Goal: Task Accomplishment & Management: Manage account settings

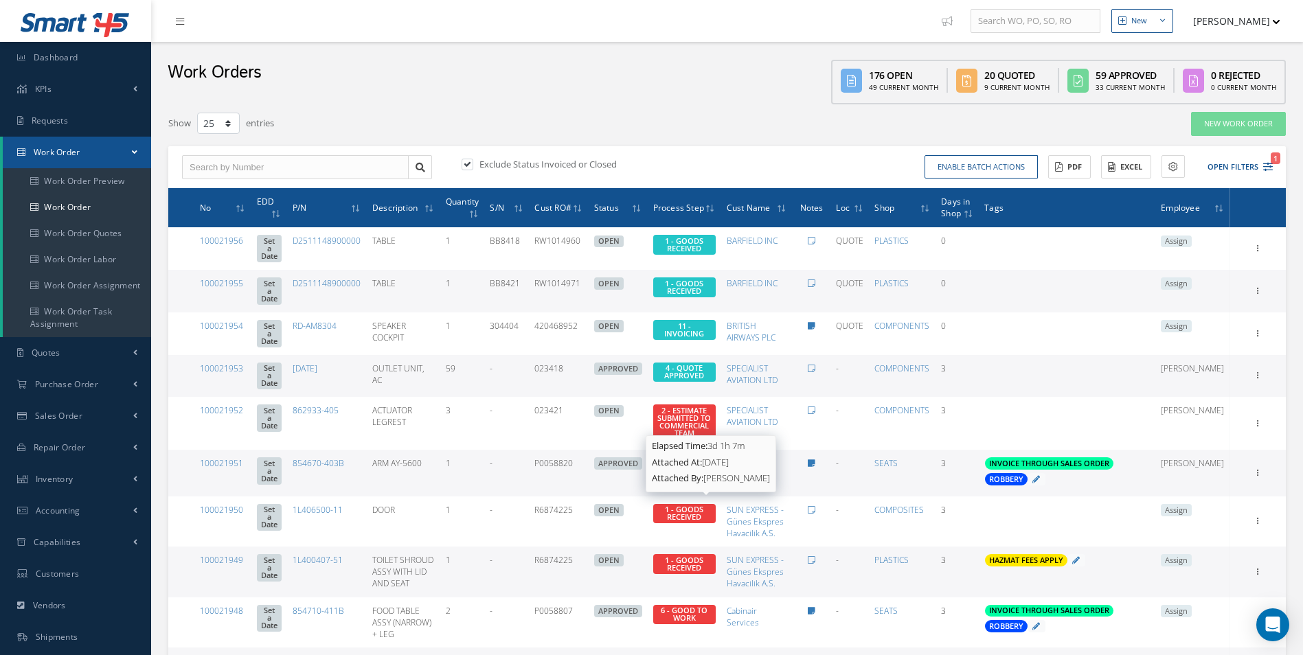
select select "25"
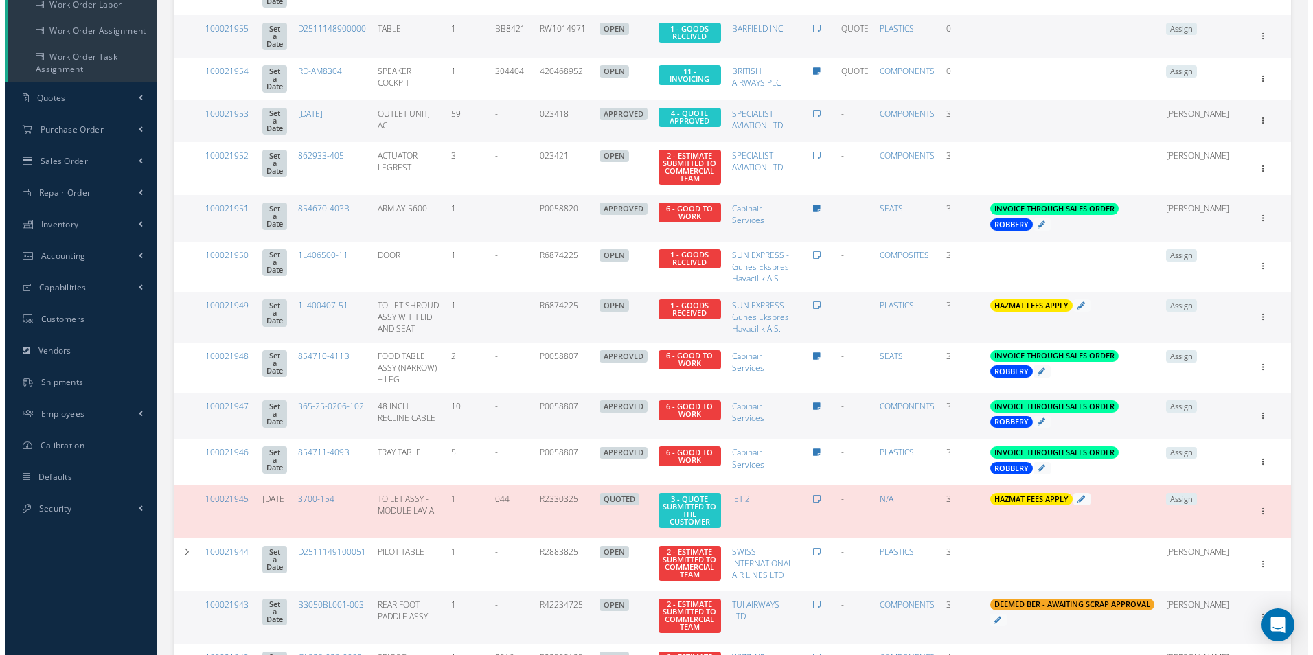
scroll to position [275, 0]
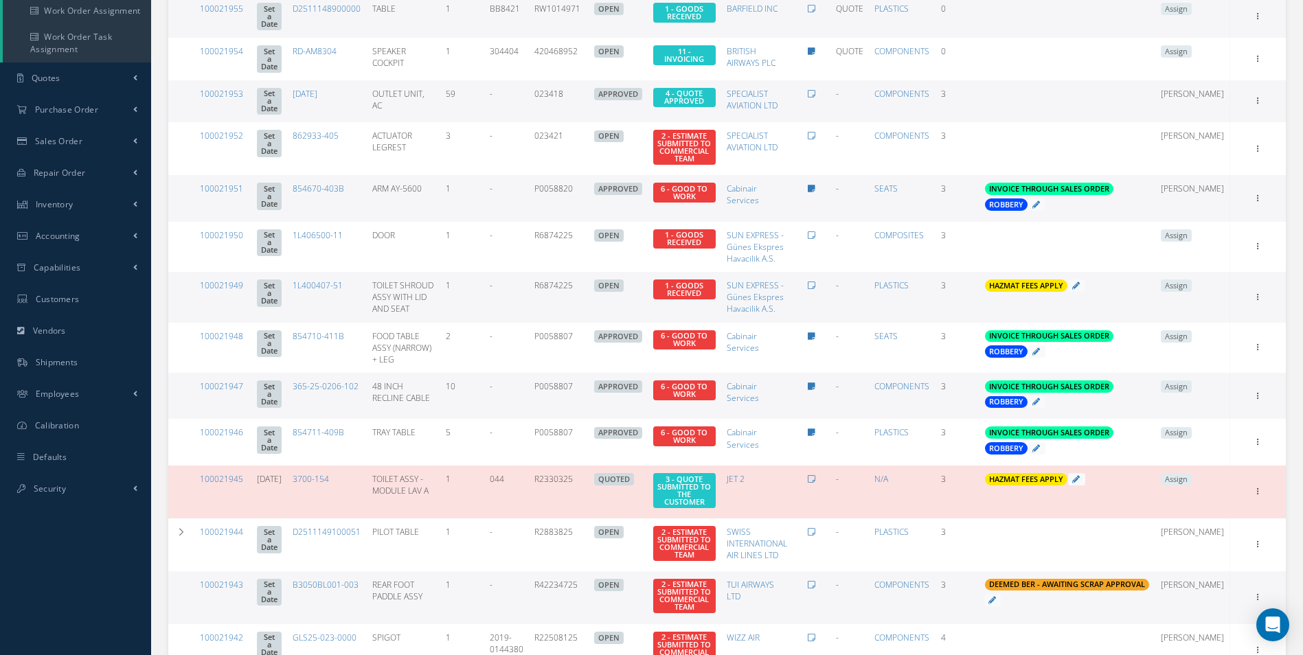
click at [1190, 330] on span "Assign" at bounding box center [1176, 336] width 31 height 12
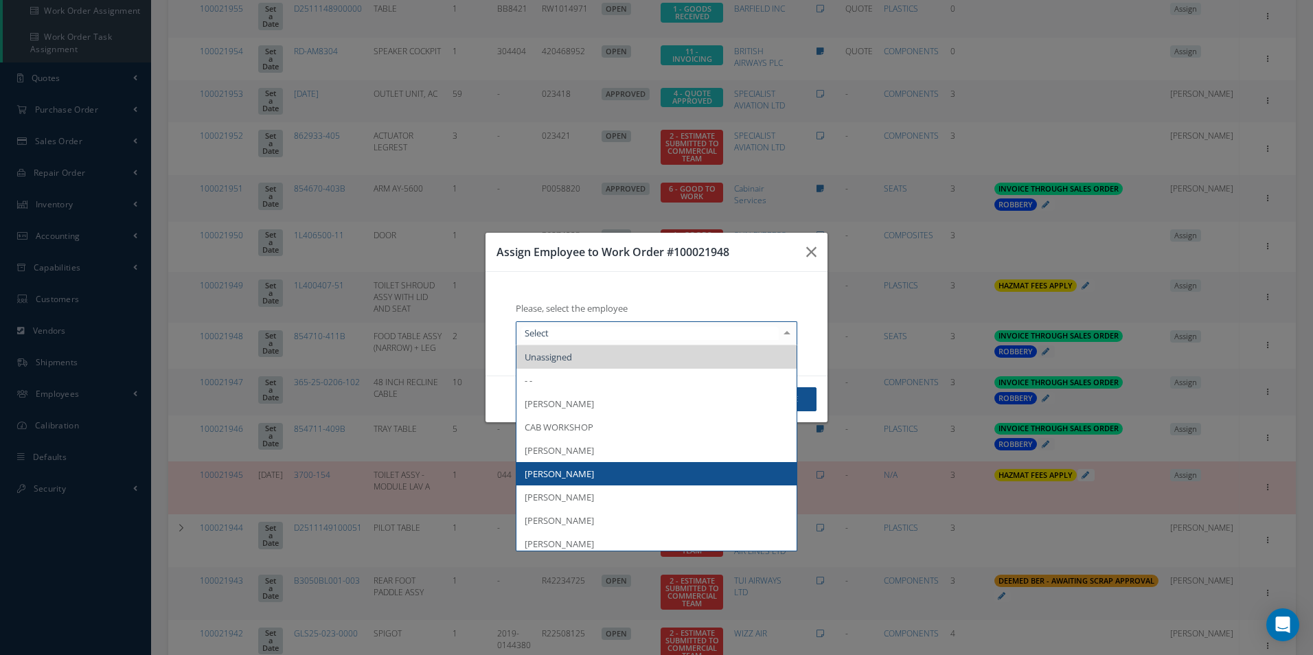
click at [583, 468] on span "[PERSON_NAME]" at bounding box center [559, 474] width 69 height 12
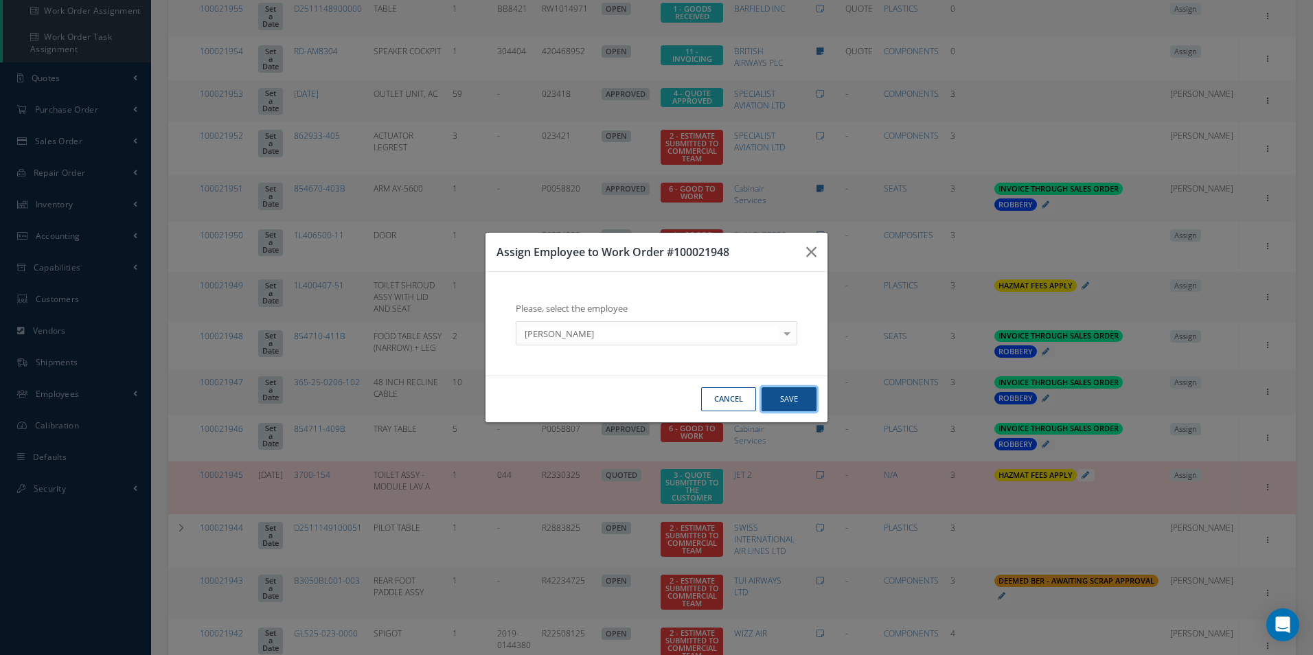
click at [784, 398] on button "Save" at bounding box center [789, 399] width 55 height 24
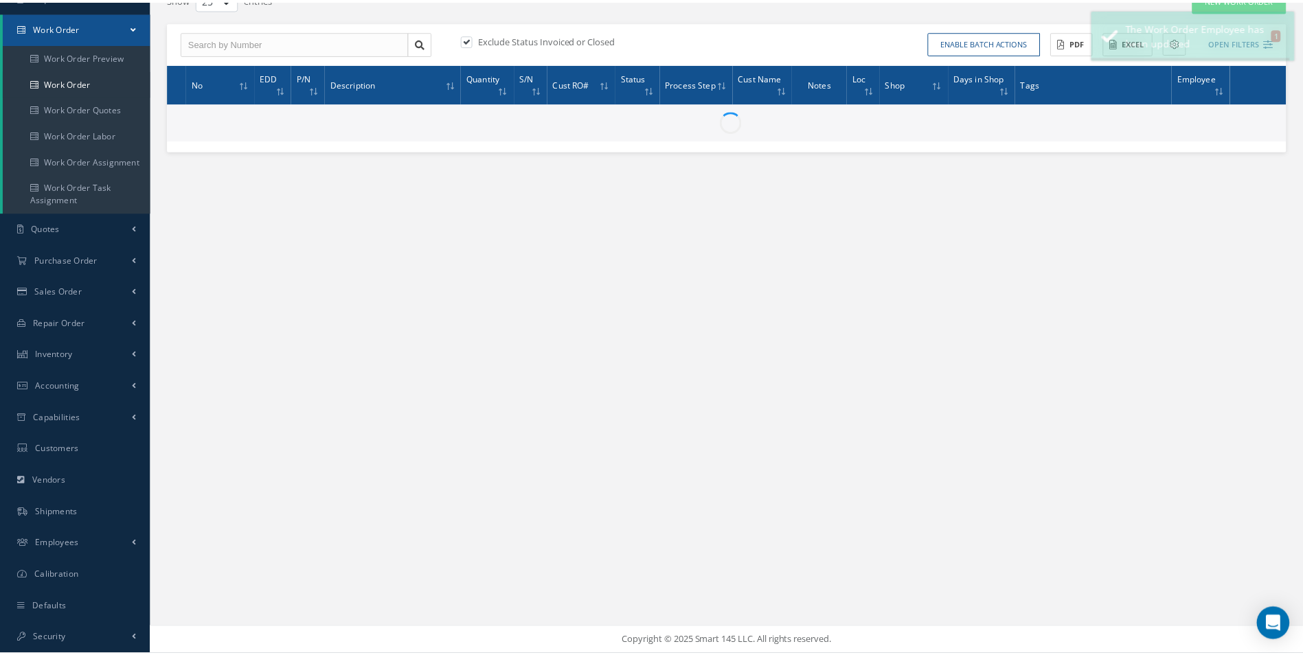
scroll to position [124, 0]
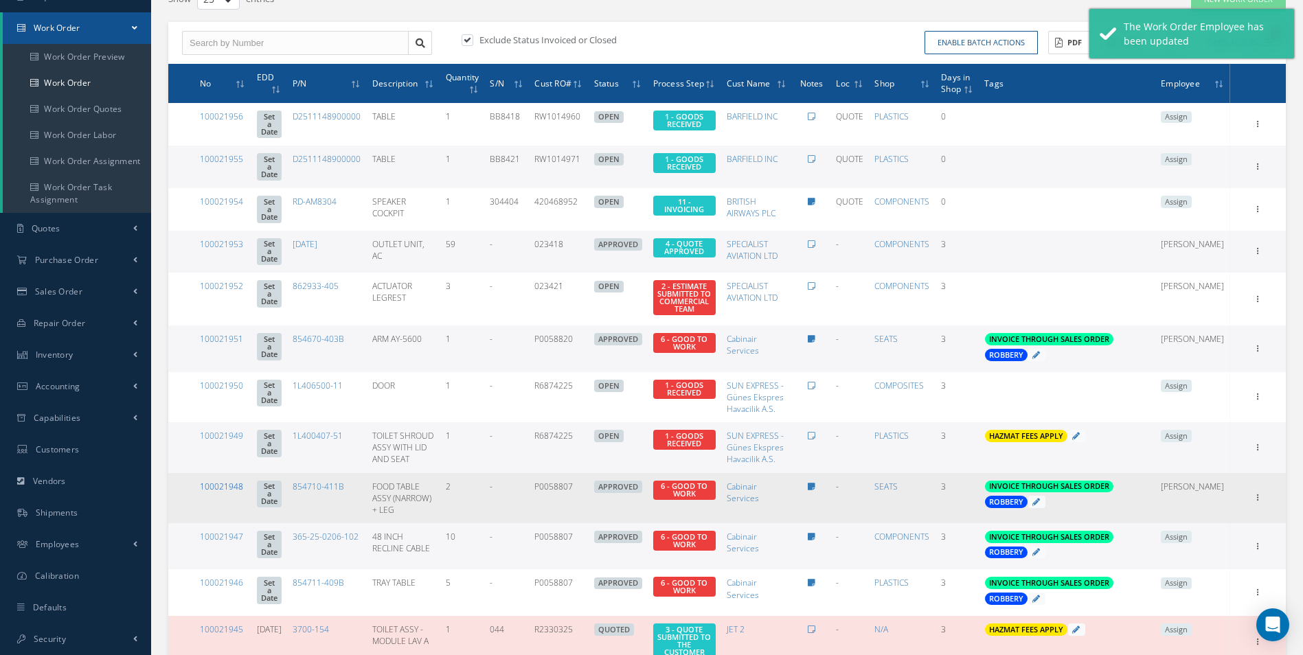
click at [231, 481] on link "100021948" at bounding box center [221, 487] width 43 height 12
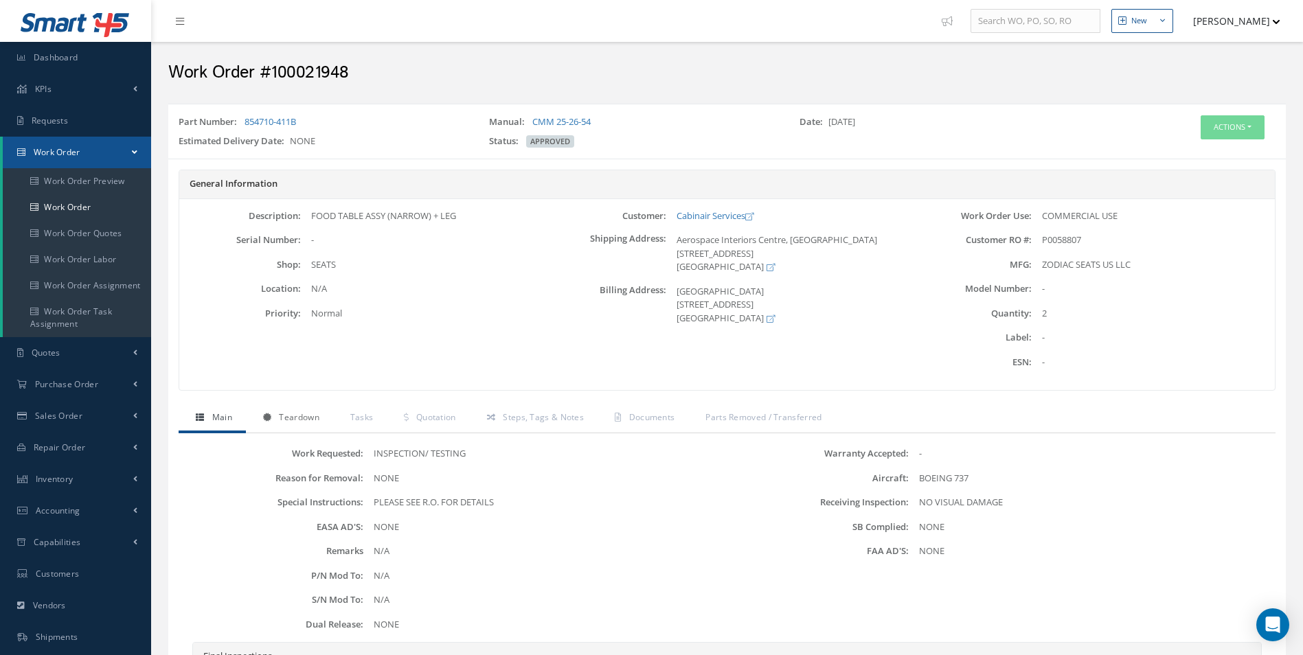
click at [290, 427] on link "Teardown" at bounding box center [289, 419] width 87 height 29
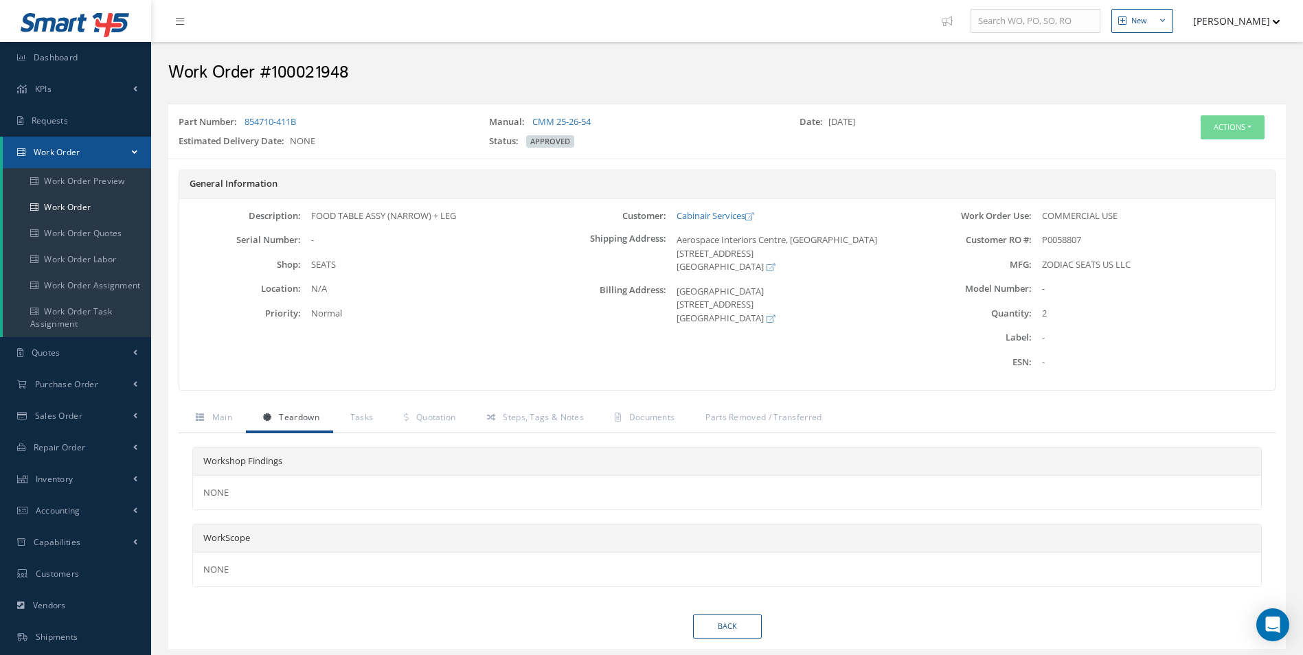
click at [1223, 144] on div "Actions Edit Close Send By Email Print-Outs Receiving Inspection Scrap Certific…" at bounding box center [1193, 134] width 186 height 38
click at [1233, 131] on button "Actions" at bounding box center [1233, 127] width 64 height 24
click at [1195, 150] on link "Edit" at bounding box center [1212, 153] width 110 height 19
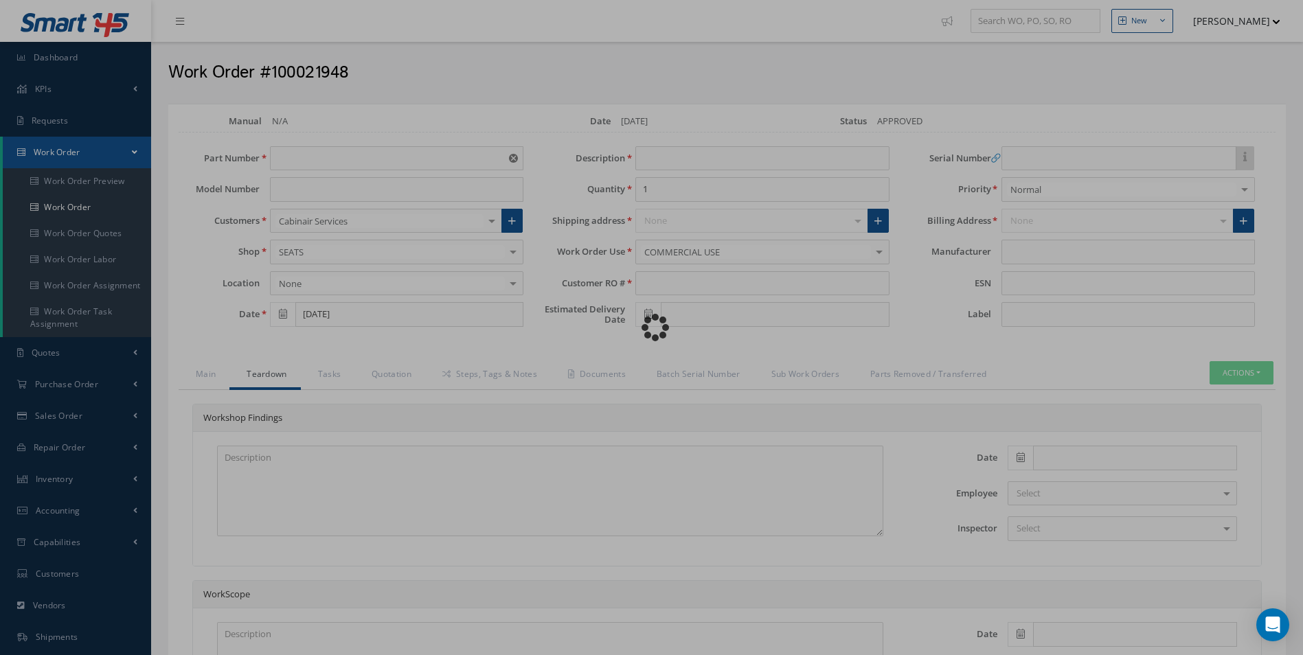
type input "854710-411B"
type input "09/19/2025"
type input "FOOD TABLE ASSY (NARROW) + LEG"
type input "2"
type input "P0058807"
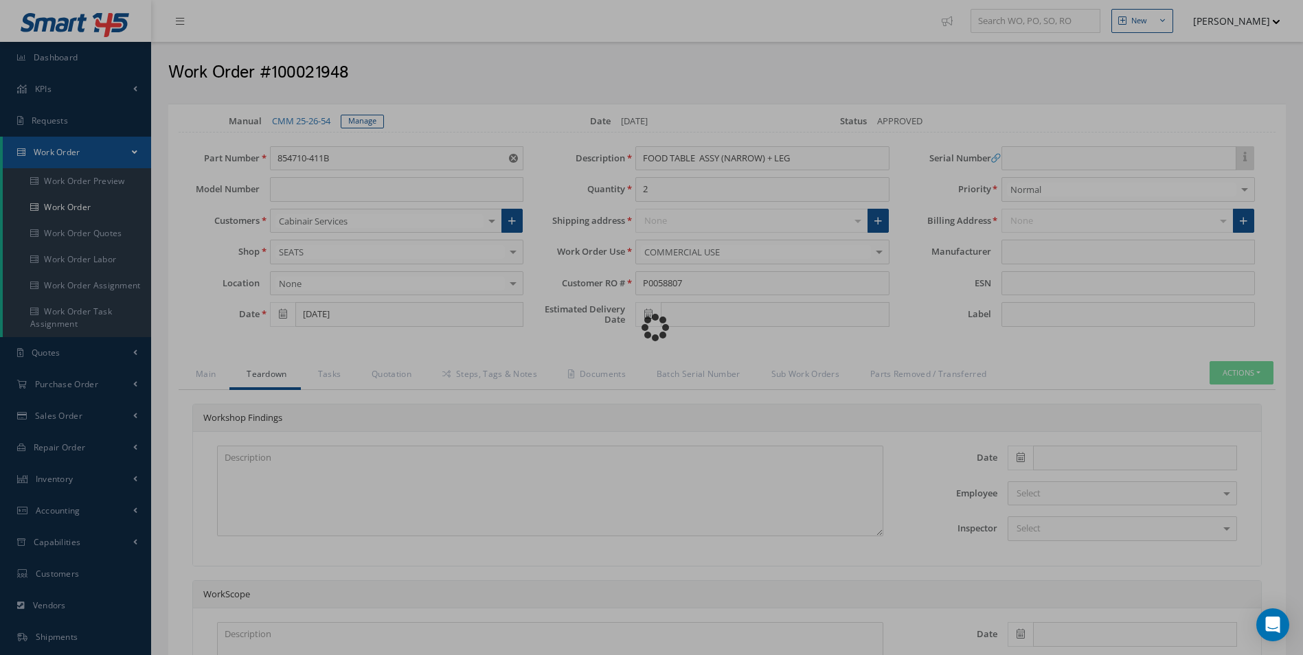
type input "ZODIAC SEATS US LLC"
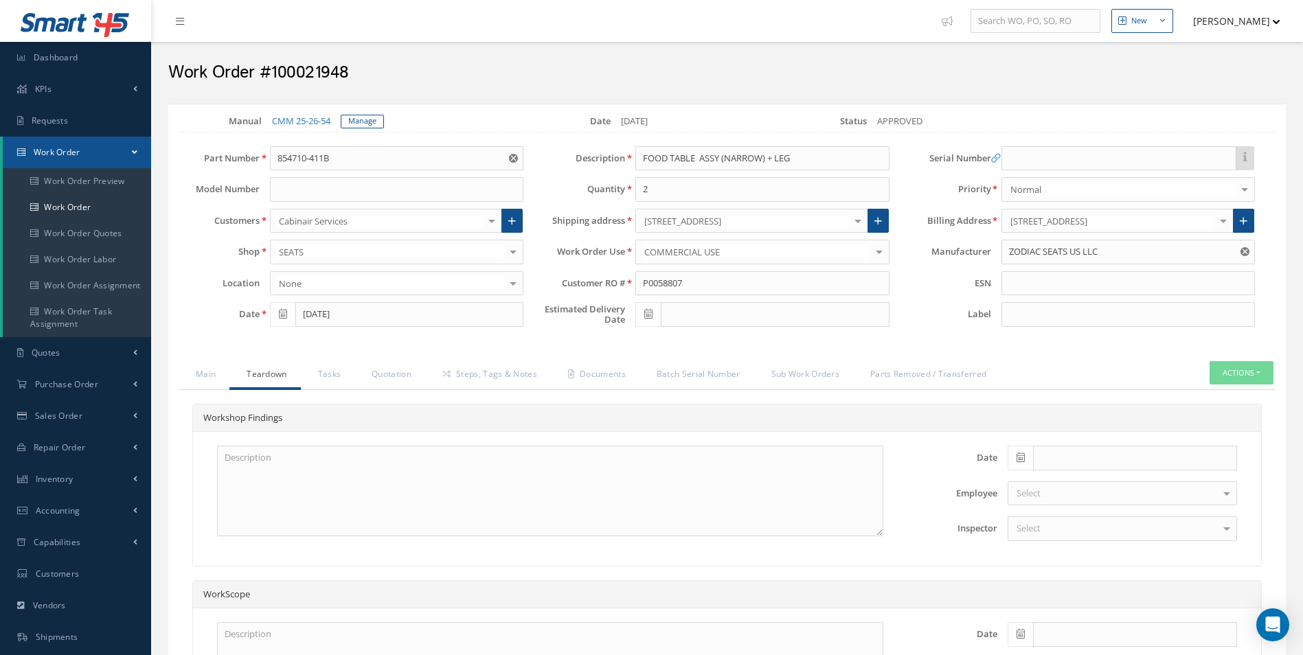
click at [302, 71] on h2 "Work Order #100021948" at bounding box center [726, 73] width 1117 height 21
copy h2 "100021948"
drag, startPoint x: 599, startPoint y: 279, endPoint x: 520, endPoint y: 286, distance: 79.3
click at [521, 286] on div "Part Number 854710-411B Model Number Customers Cabinair Services 1ST CHOICE AER…" at bounding box center [716, 240] width 1117 height 188
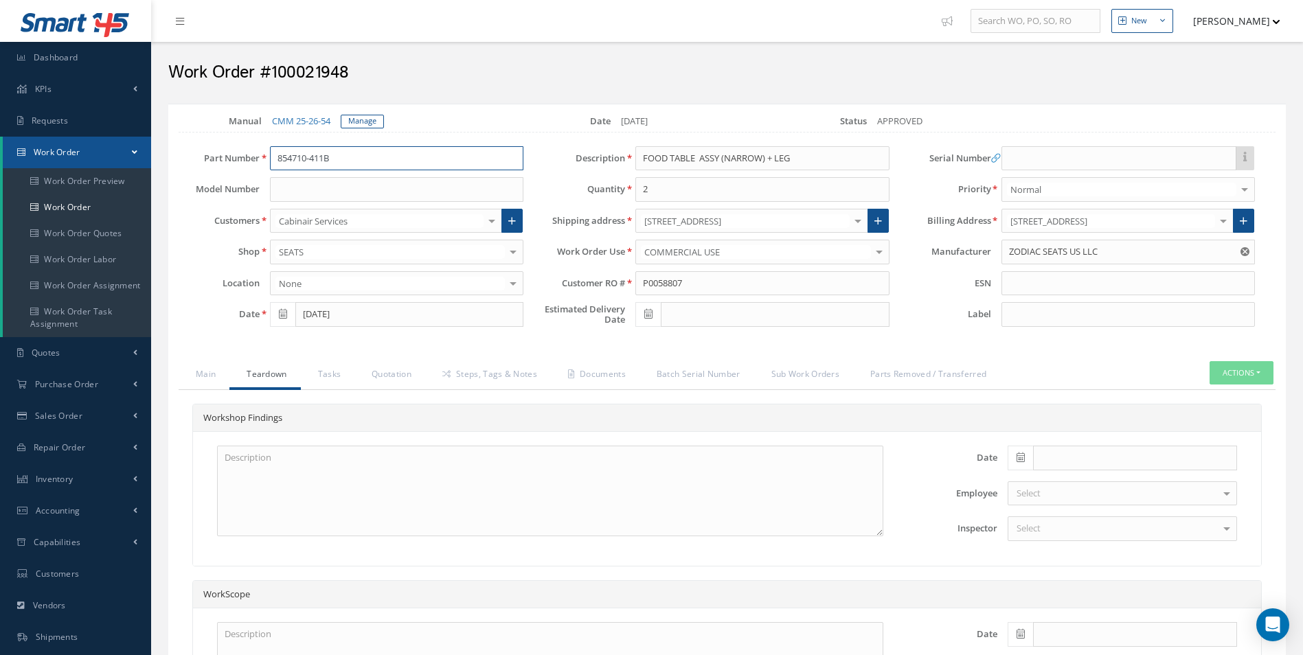
drag, startPoint x: 334, startPoint y: 163, endPoint x: 181, endPoint y: 170, distance: 153.3
click at [181, 170] on div "Part Number 854710-411B Model Number Customers Cabinair Services 1ST CHOICE AER…" at bounding box center [350, 240] width 365 height 188
click at [601, 377] on link "Documents" at bounding box center [595, 375] width 89 height 29
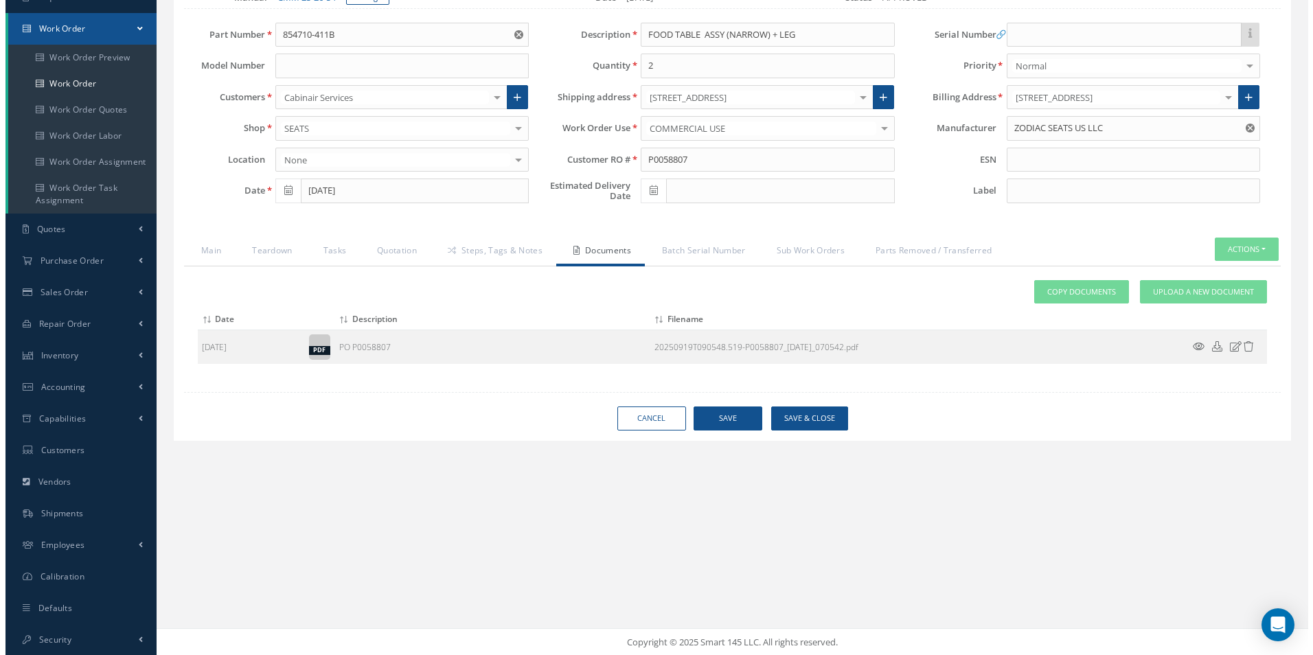
scroll to position [124, 0]
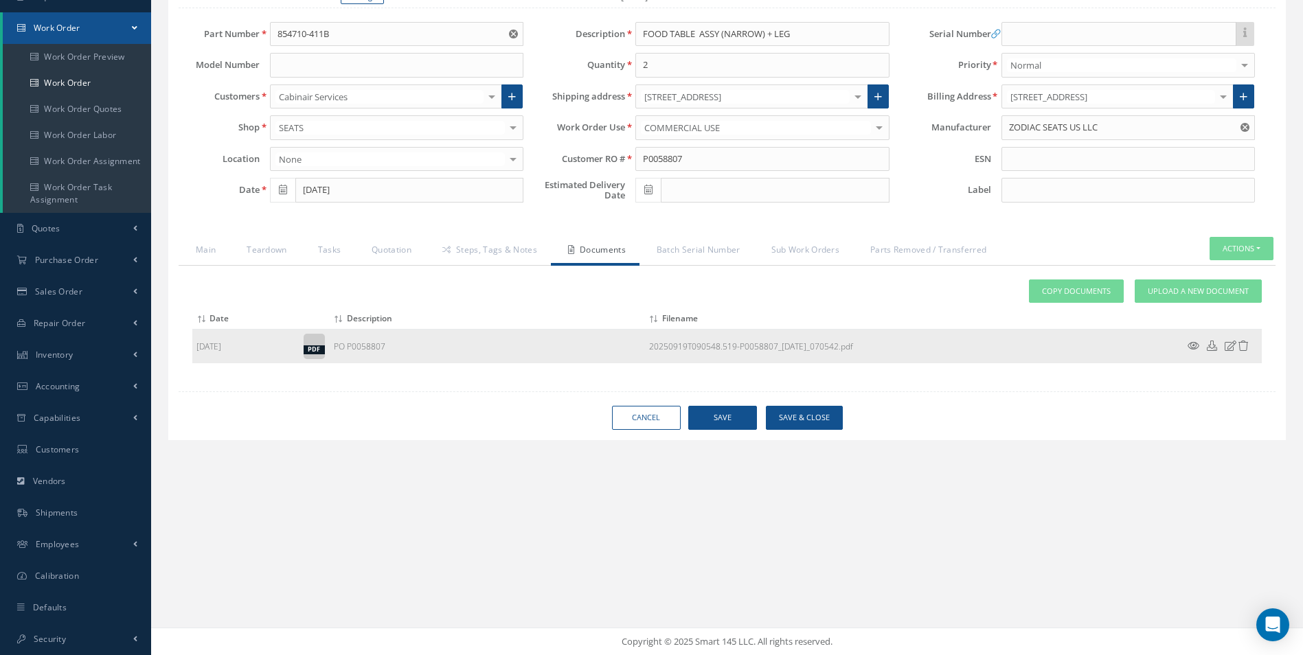
click at [1194, 347] on icon at bounding box center [1194, 346] width 12 height 10
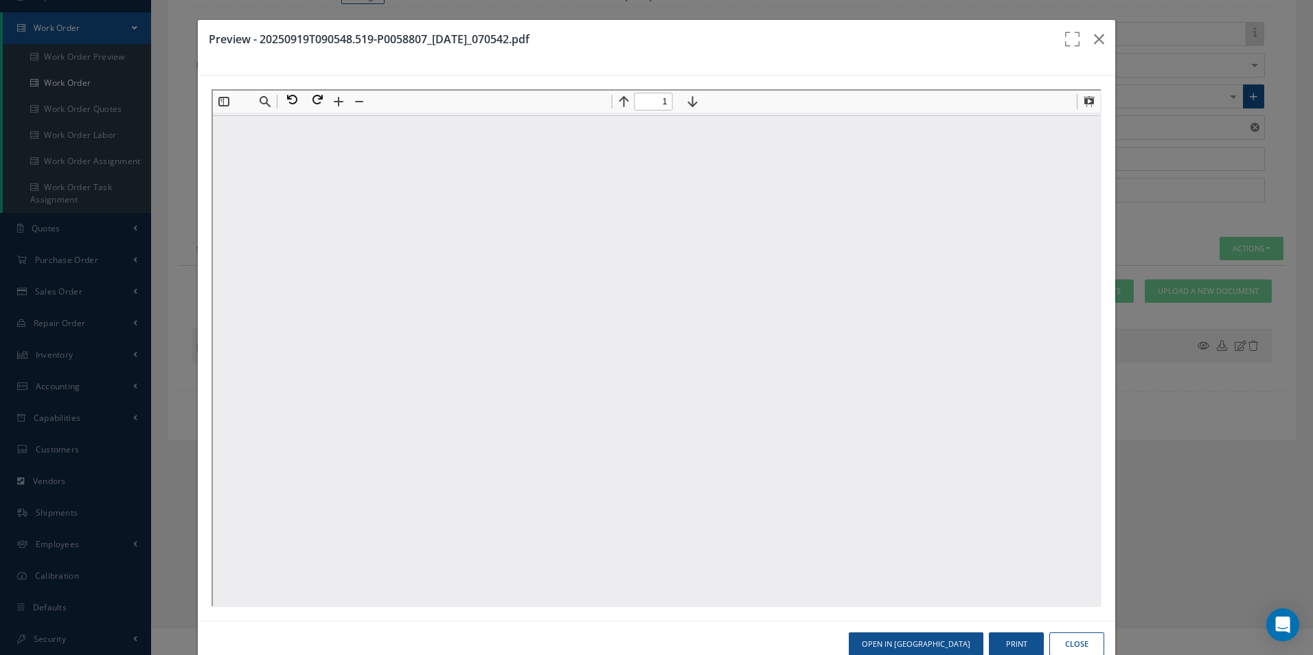
scroll to position [0, 0]
type input "1"
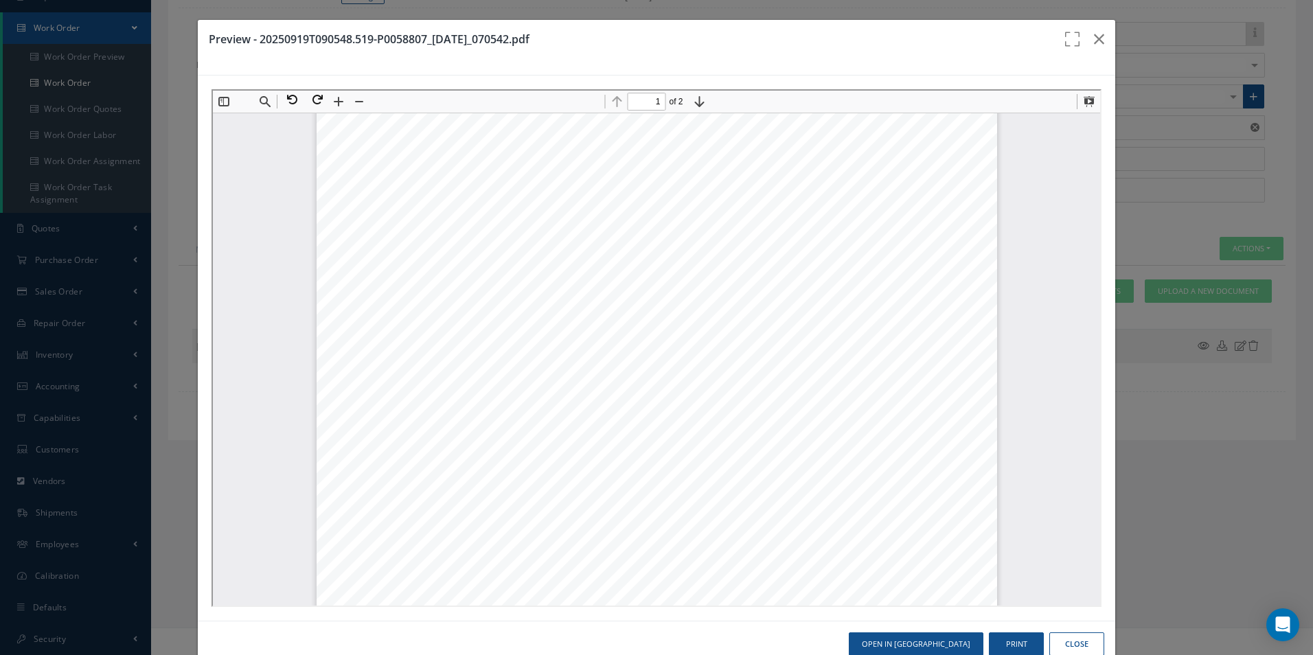
click at [442, 381] on div "PURCHASE ORDER SMARTWINGS, A.S. a company organized and existing under the law …" at bounding box center [655, 387] width 681 height 964
drag, startPoint x: 791, startPoint y: 182, endPoint x: 848, endPoint y: 177, distance: 57.3
click at [848, 177] on span "Smartwings, a.s." at bounding box center [841, 182] width 84 height 12
copy span "Smartwings"
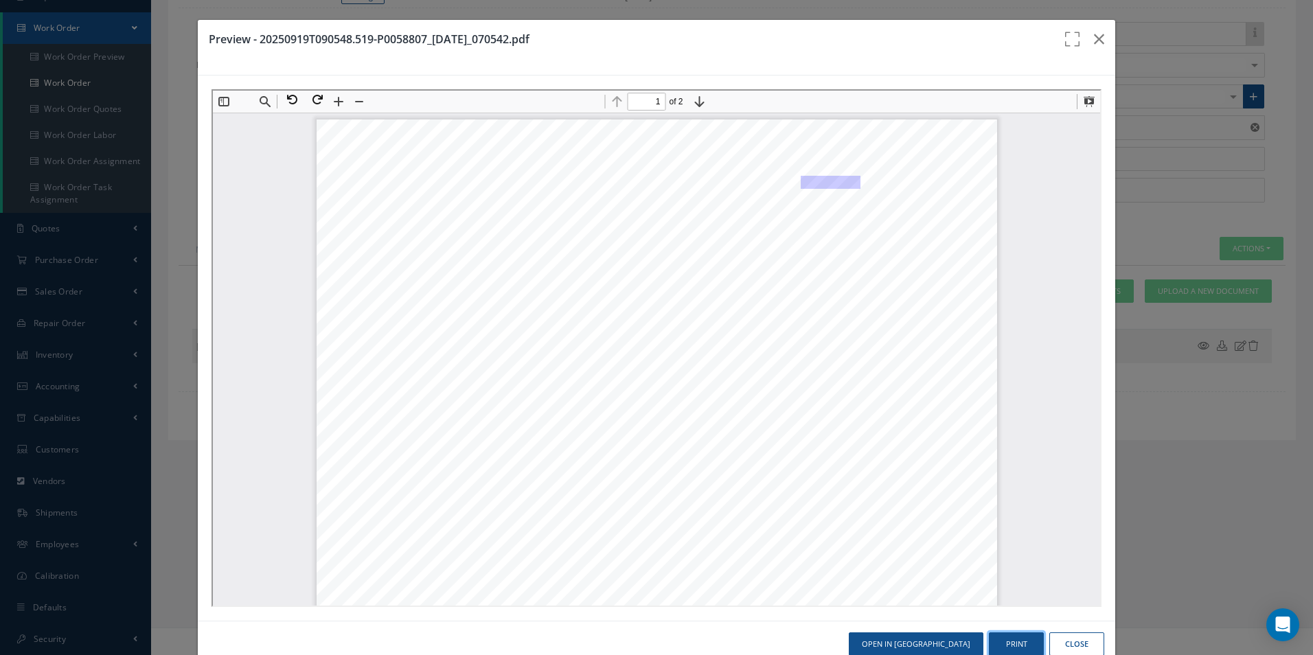
click at [1018, 644] on button "Print" at bounding box center [1016, 645] width 55 height 24
click at [1094, 34] on icon "button" at bounding box center [1099, 39] width 10 height 16
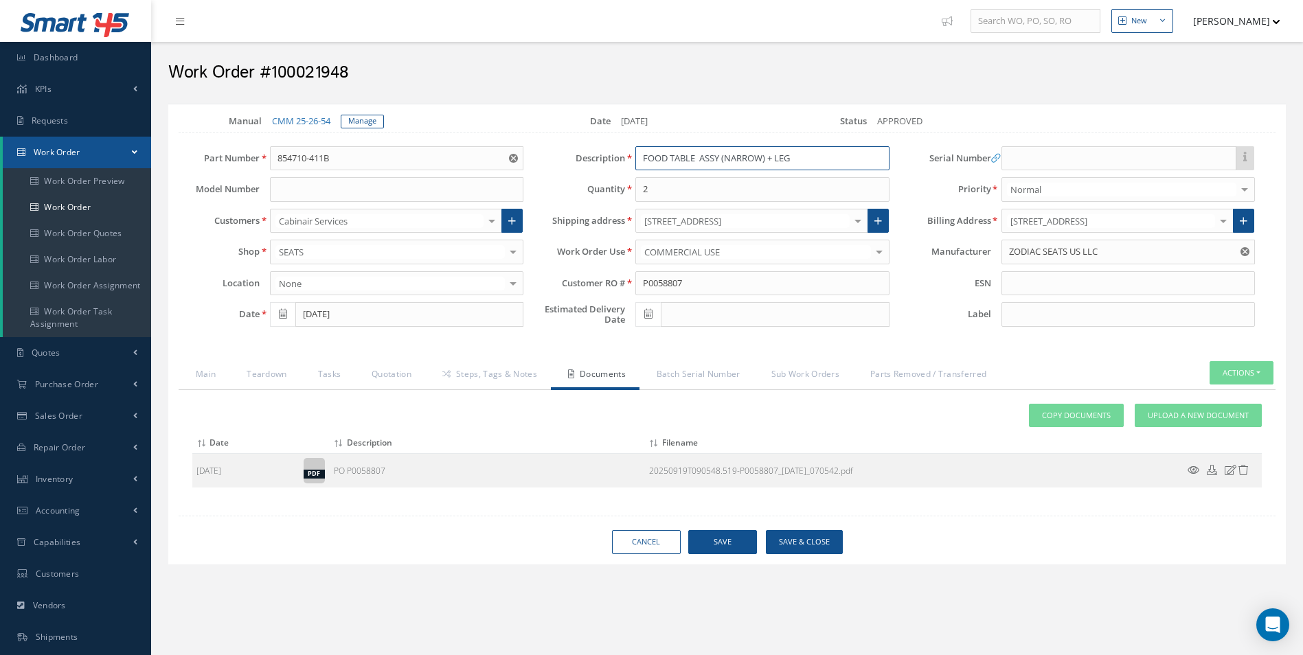
drag, startPoint x: 780, startPoint y: 159, endPoint x: 455, endPoint y: 149, distance: 325.0
click at [455, 149] on div "Part Number 854710-411B 854710-411B Model Number Customers Cabinair Services 1S…" at bounding box center [716, 240] width 1117 height 188
drag, startPoint x: 1199, startPoint y: 423, endPoint x: 1018, endPoint y: 427, distance: 180.7
click at [1199, 423] on link "Upload a New Document" at bounding box center [1198, 416] width 127 height 24
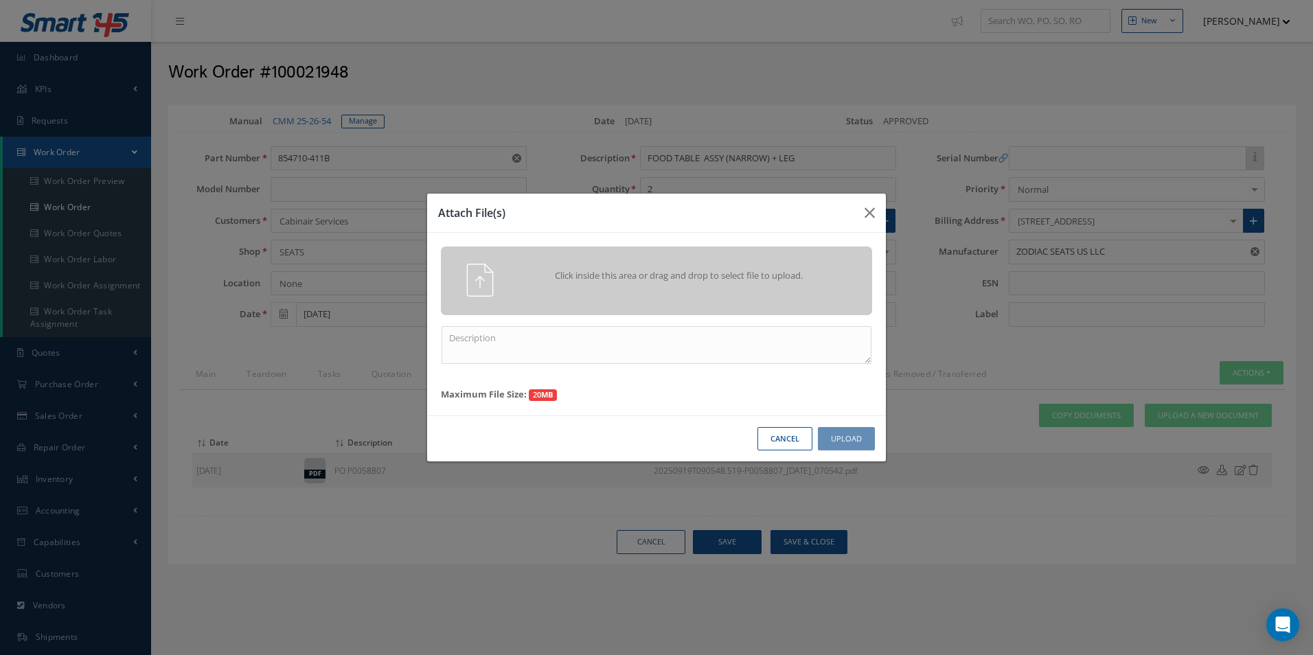
click at [477, 324] on div "Click inside this area or drag and drop to select file to upload. Maximum File …" at bounding box center [656, 324] width 459 height 183
click at [477, 341] on textarea at bounding box center [657, 345] width 430 height 38
paste textarea "Part Robbery Sheet Form CASF-033"
type textarea "Part Robbery Sheet Form CASF-033"
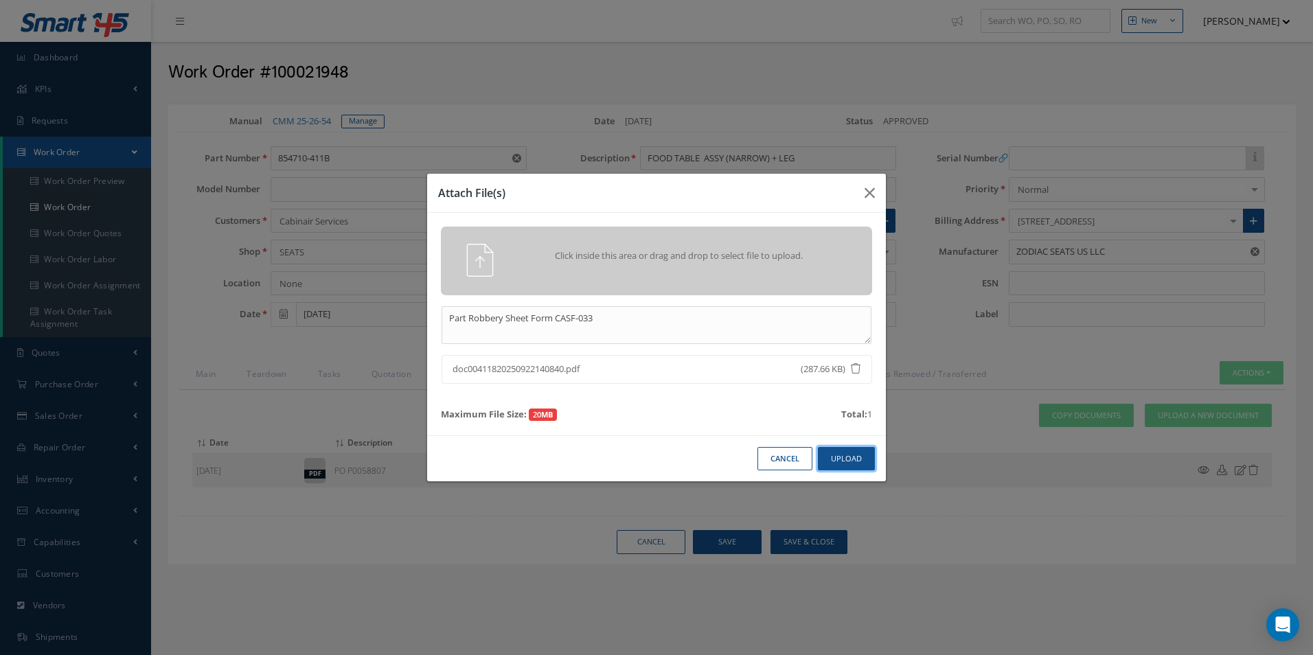
click at [847, 455] on button "Upload" at bounding box center [846, 459] width 57 height 24
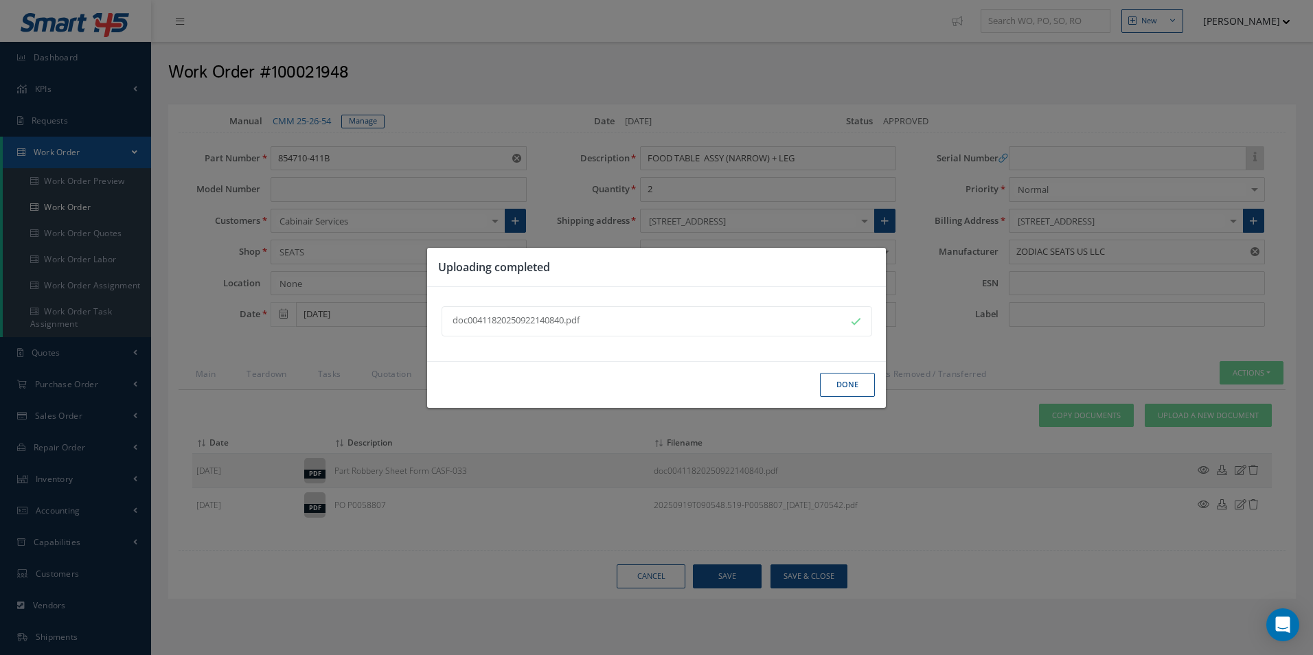
click at [848, 383] on button "Done" at bounding box center [847, 385] width 55 height 24
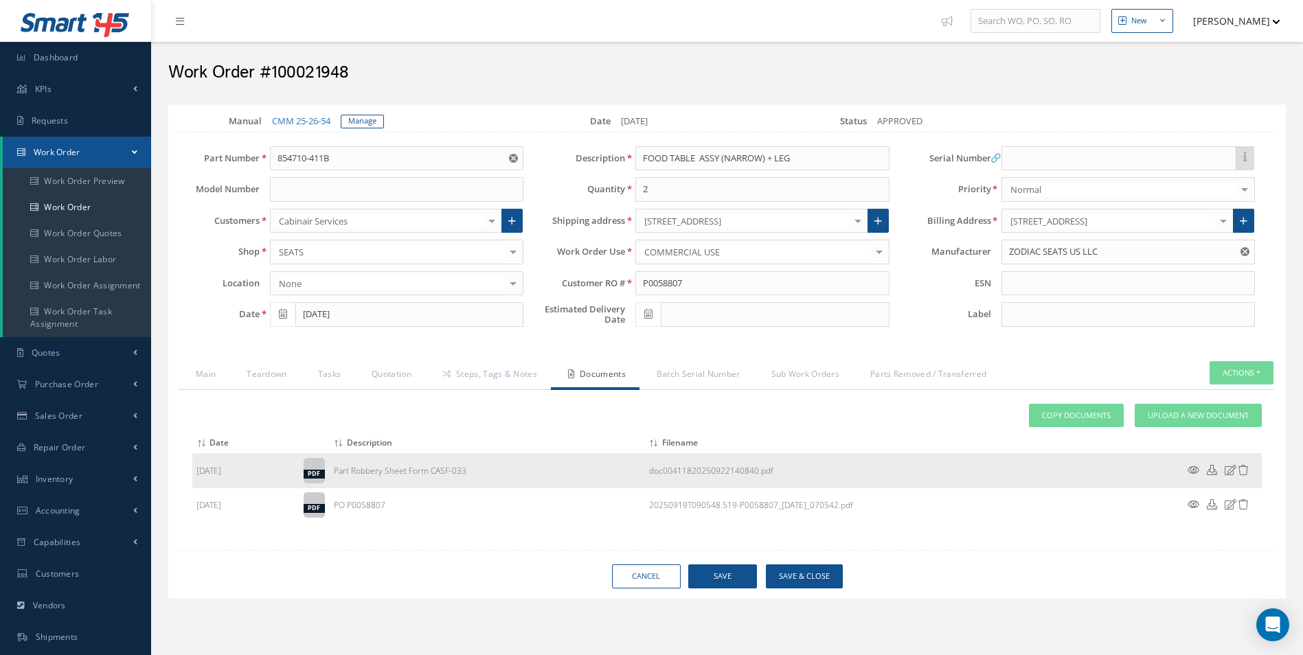
click at [1194, 466] on icon at bounding box center [1194, 470] width 12 height 10
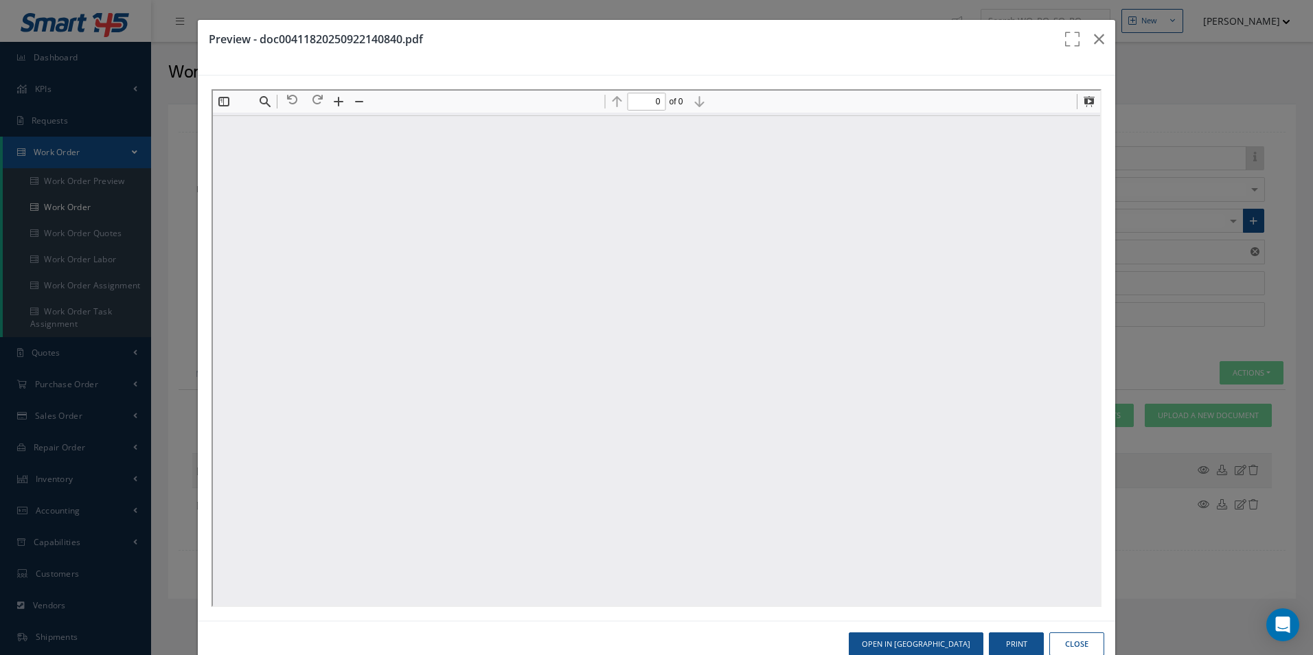
type input "1"
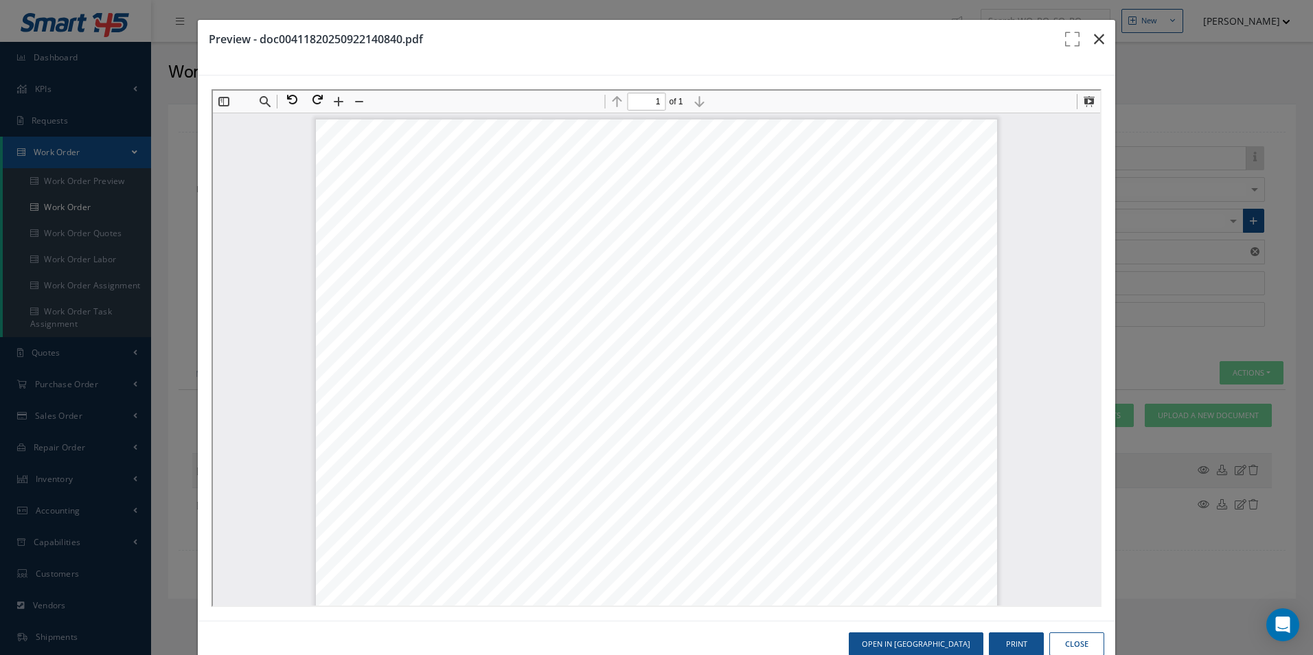
click at [1094, 37] on icon "button" at bounding box center [1099, 39] width 10 height 16
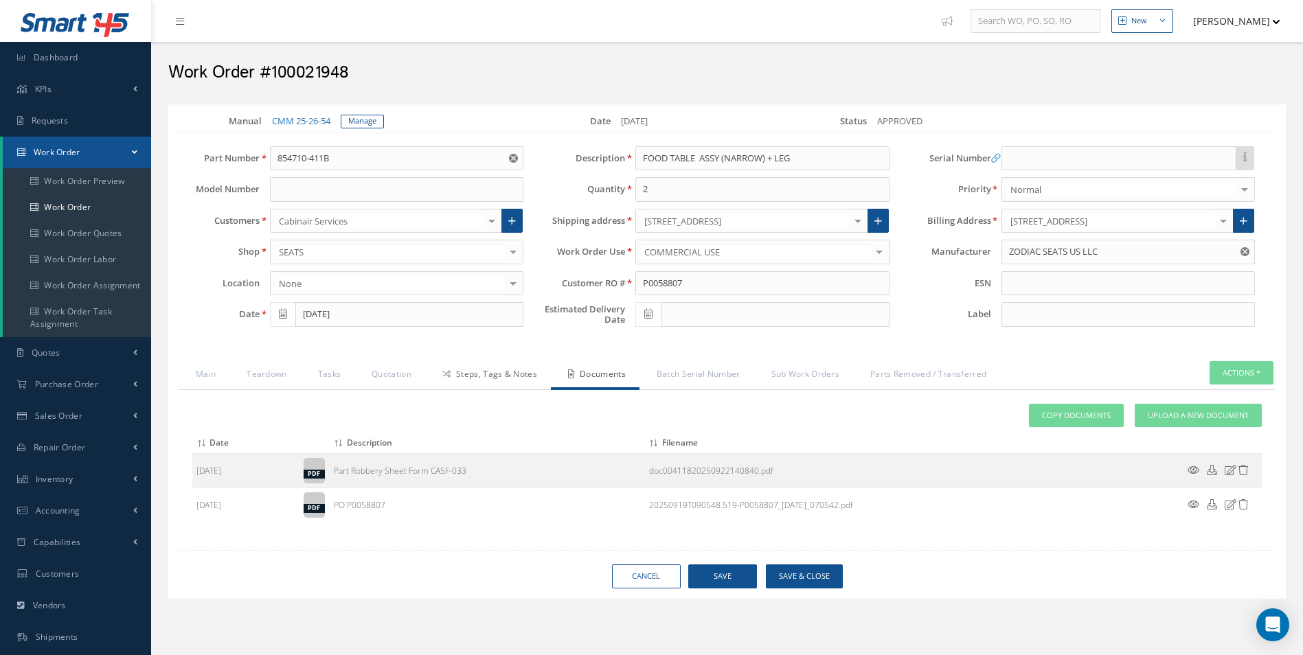
click at [506, 379] on link "Steps, Tags & Notes" at bounding box center [488, 375] width 126 height 29
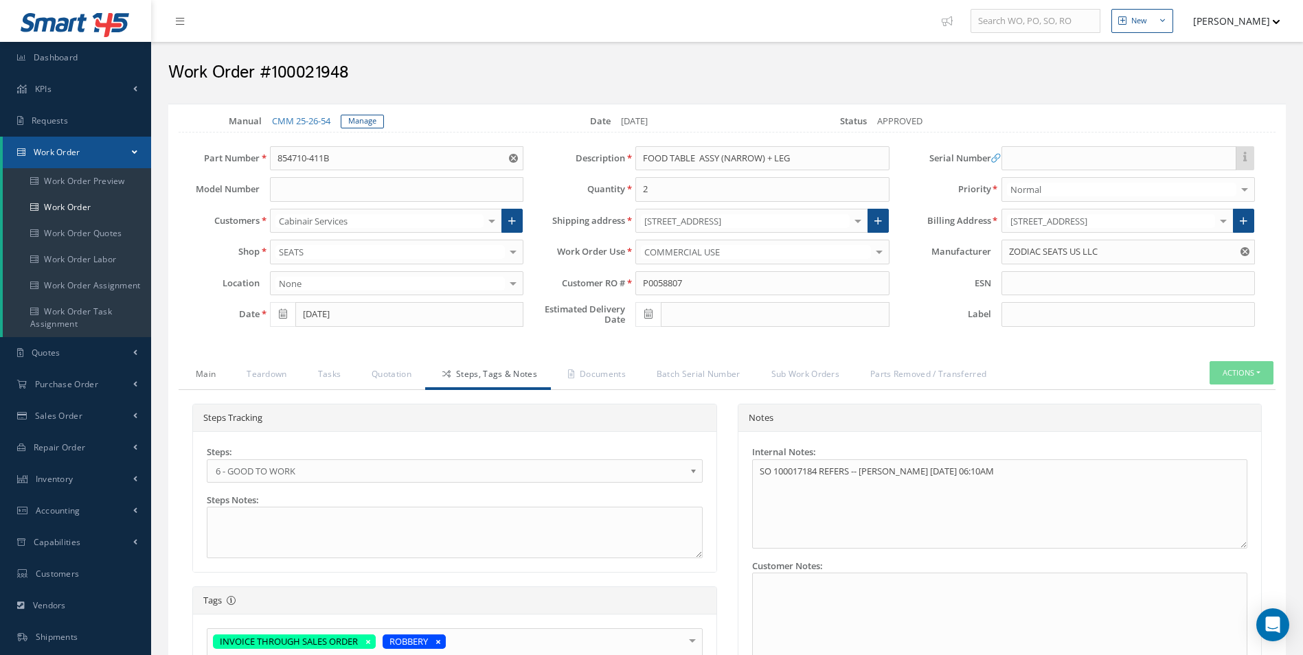
click at [206, 373] on link "Main" at bounding box center [204, 375] width 51 height 29
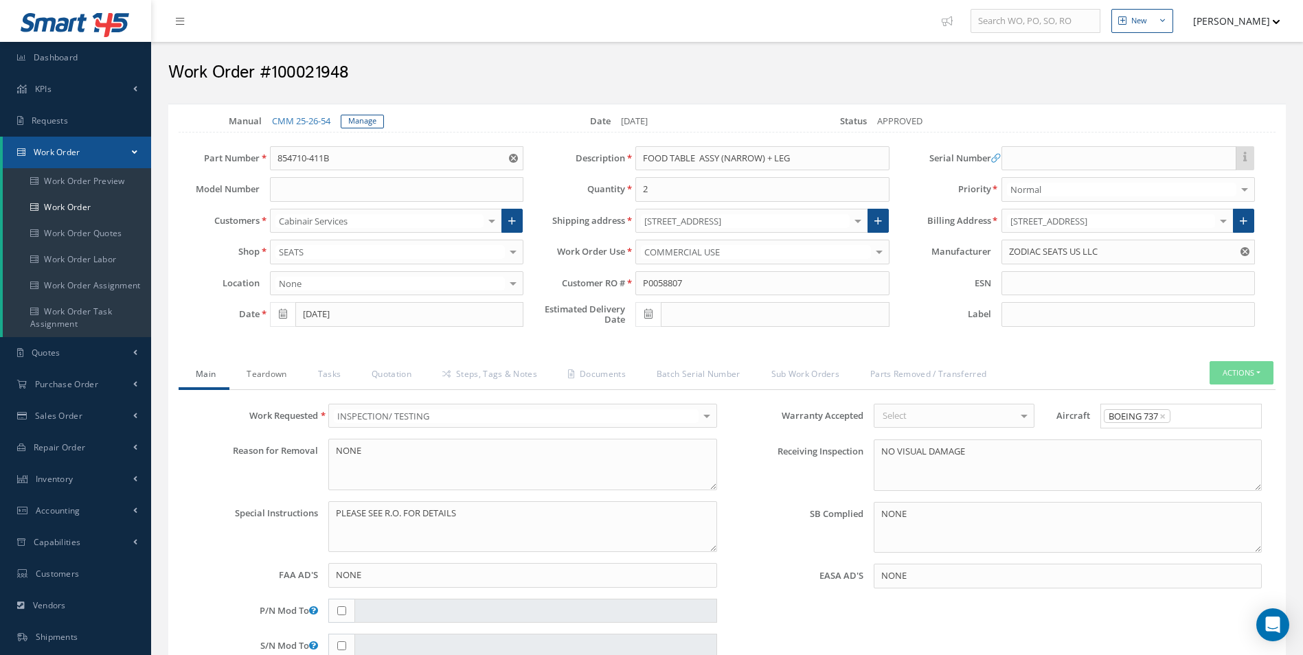
click at [265, 374] on link "Teardown" at bounding box center [264, 375] width 71 height 29
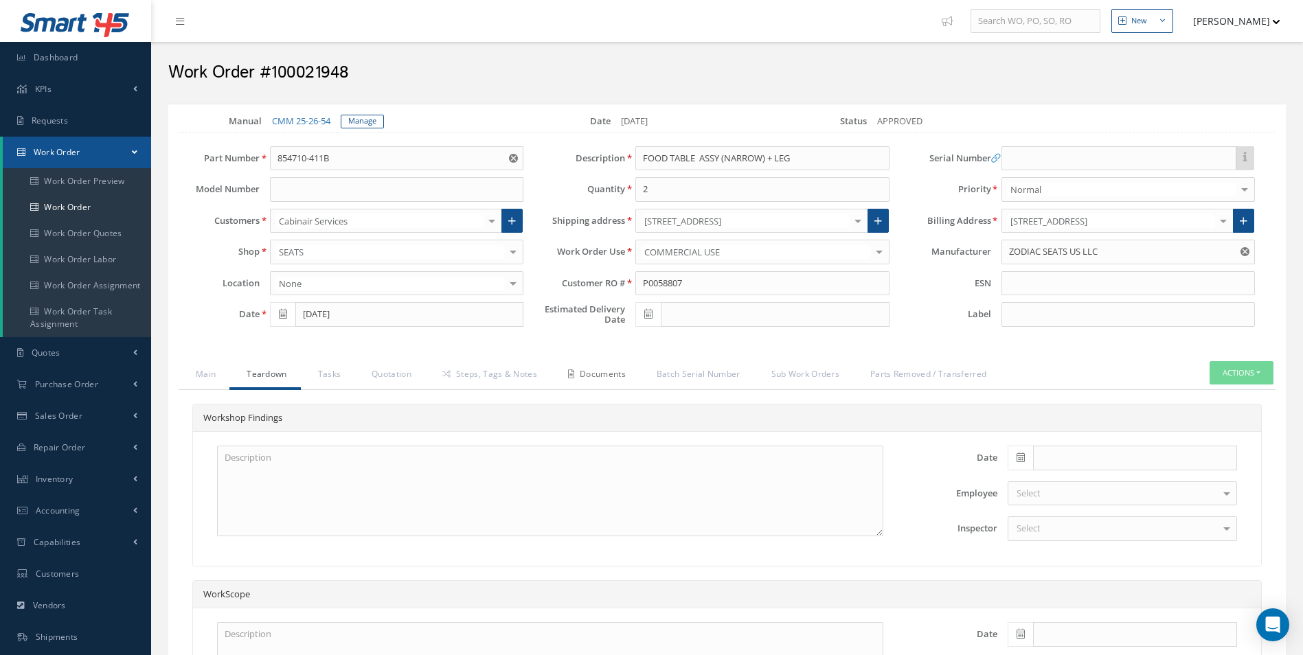
click at [592, 372] on link "Documents" at bounding box center [595, 375] width 89 height 29
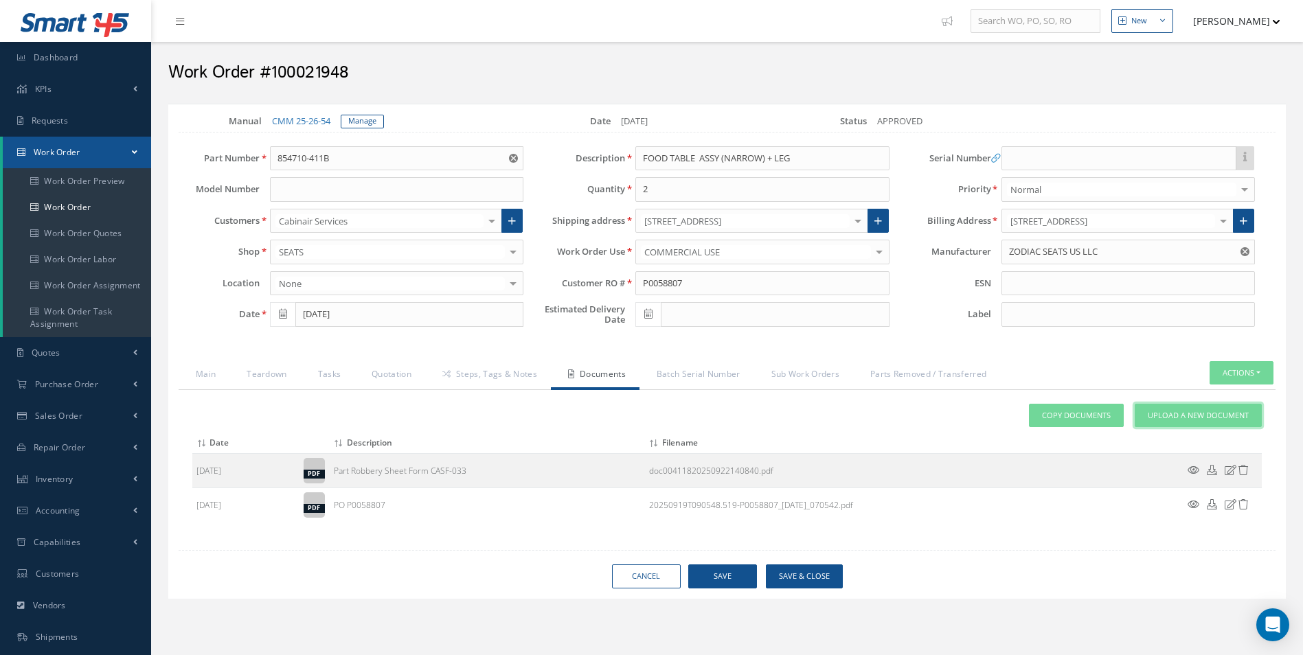
click at [1191, 422] on link "Upload a New Document" at bounding box center [1198, 416] width 127 height 24
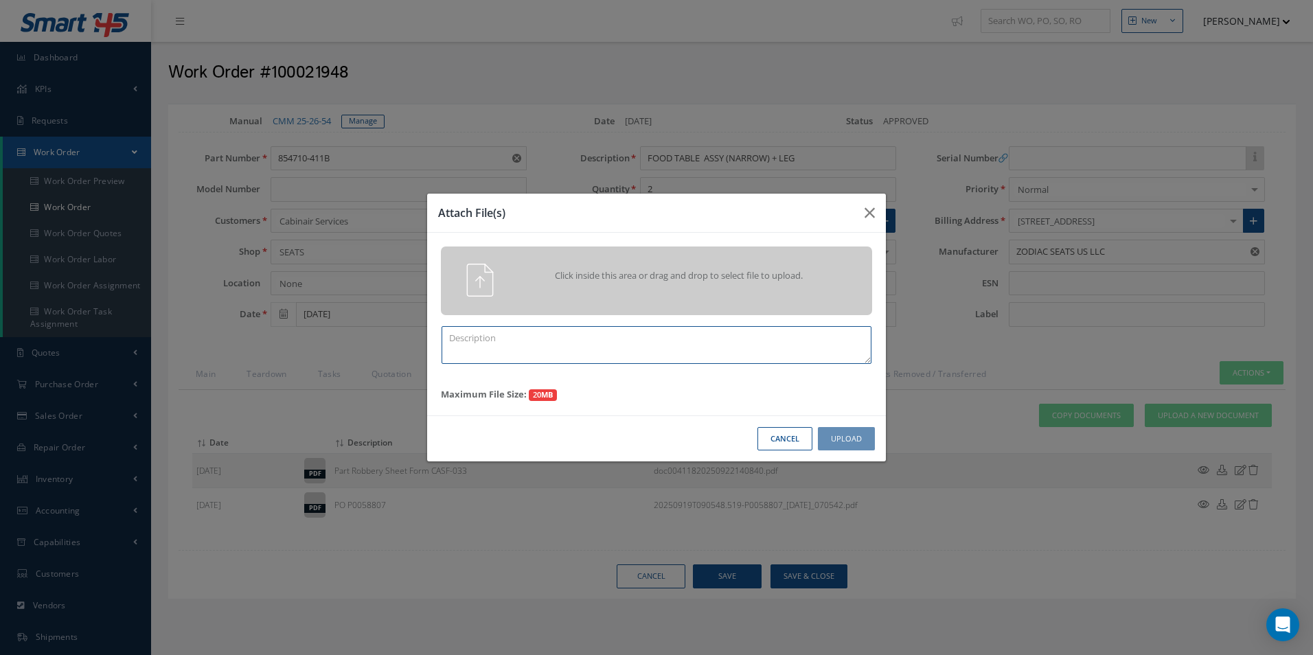
click at [568, 341] on textarea at bounding box center [657, 345] width 430 height 38
type textarea "FINISH"
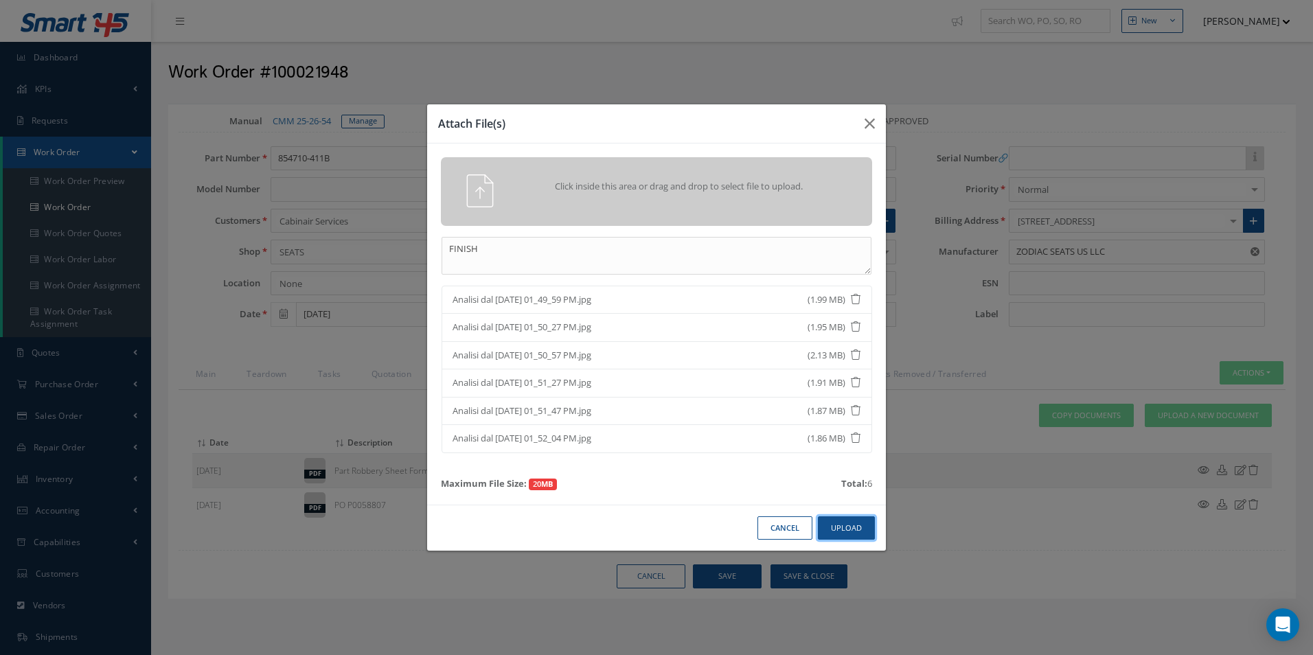
click at [863, 525] on button "Upload" at bounding box center [846, 528] width 57 height 24
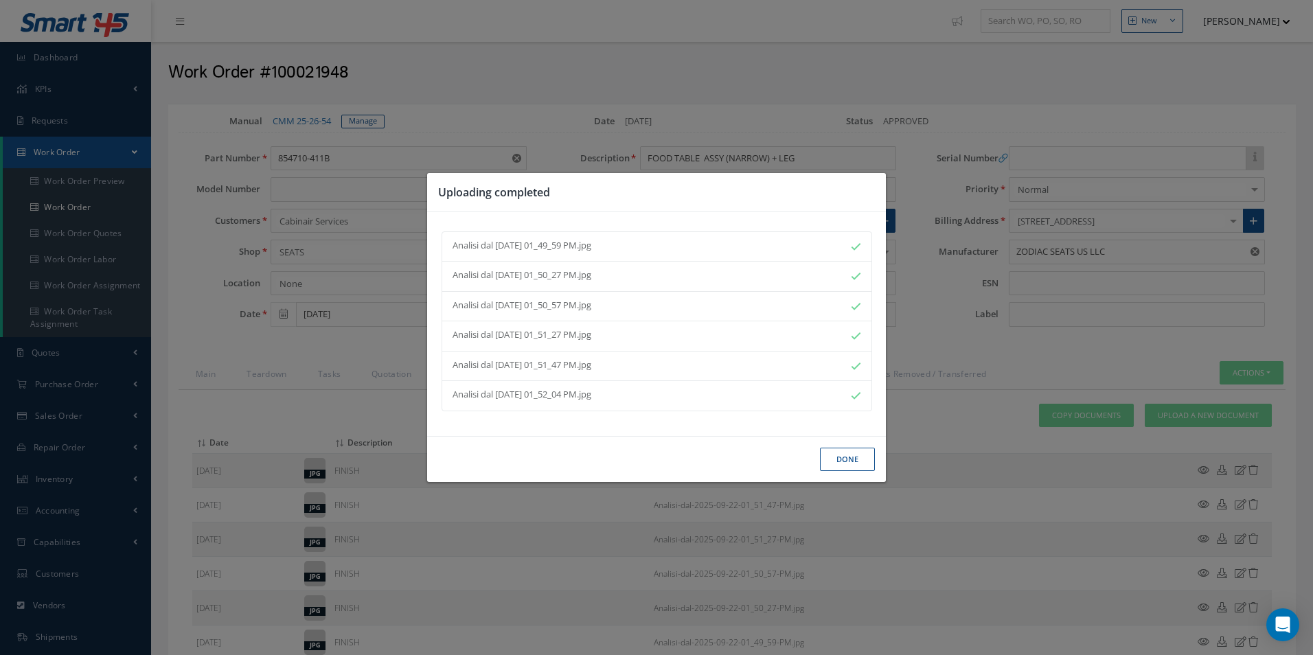
click at [855, 455] on button "Done" at bounding box center [847, 460] width 55 height 24
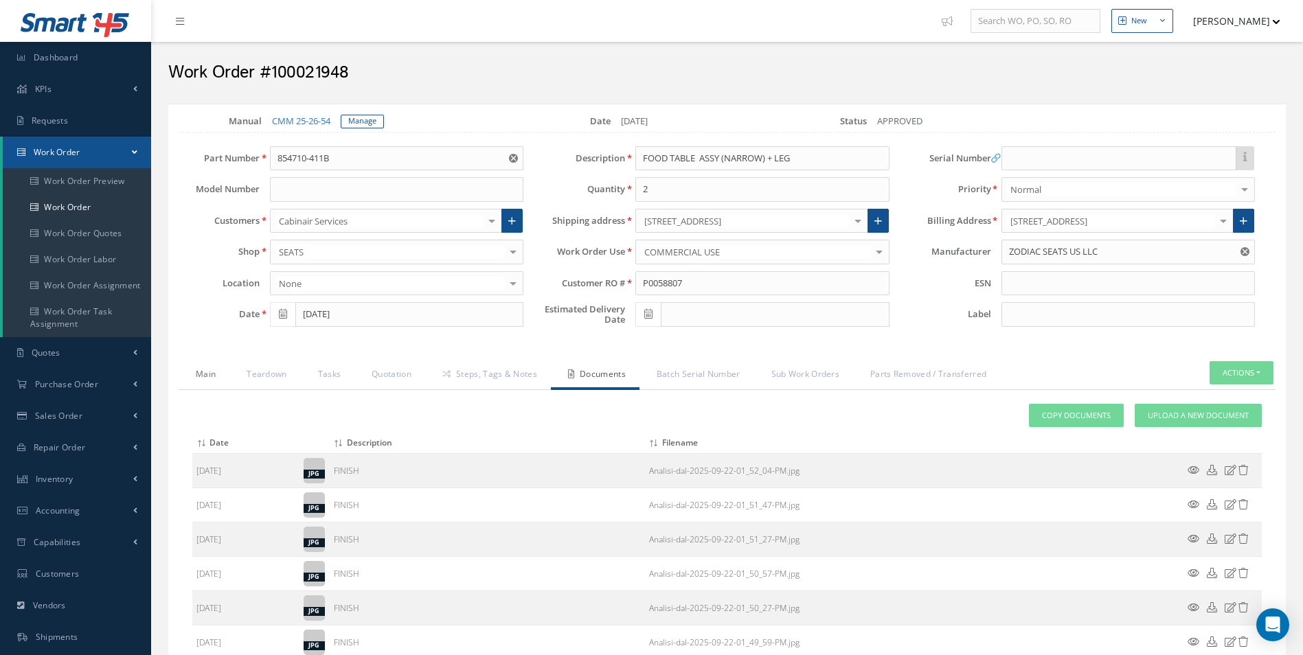
click at [229, 378] on link "Main" at bounding box center [204, 375] width 51 height 29
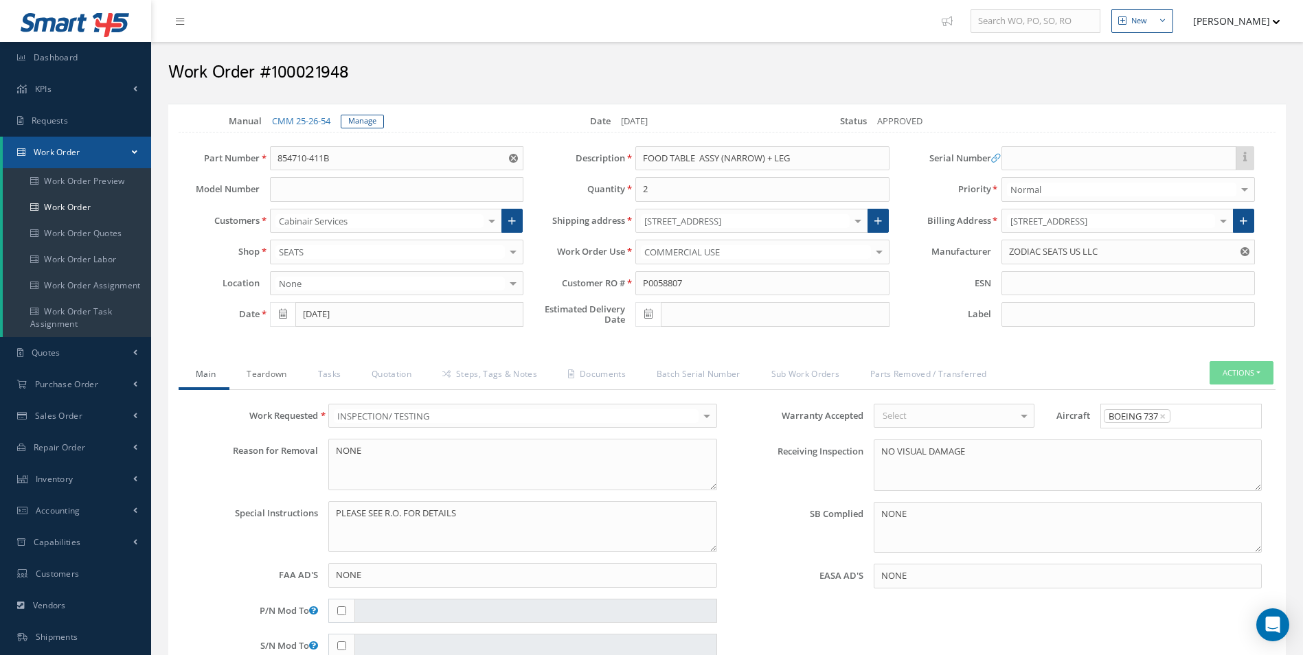
click at [286, 376] on link "Teardown" at bounding box center [264, 375] width 71 height 29
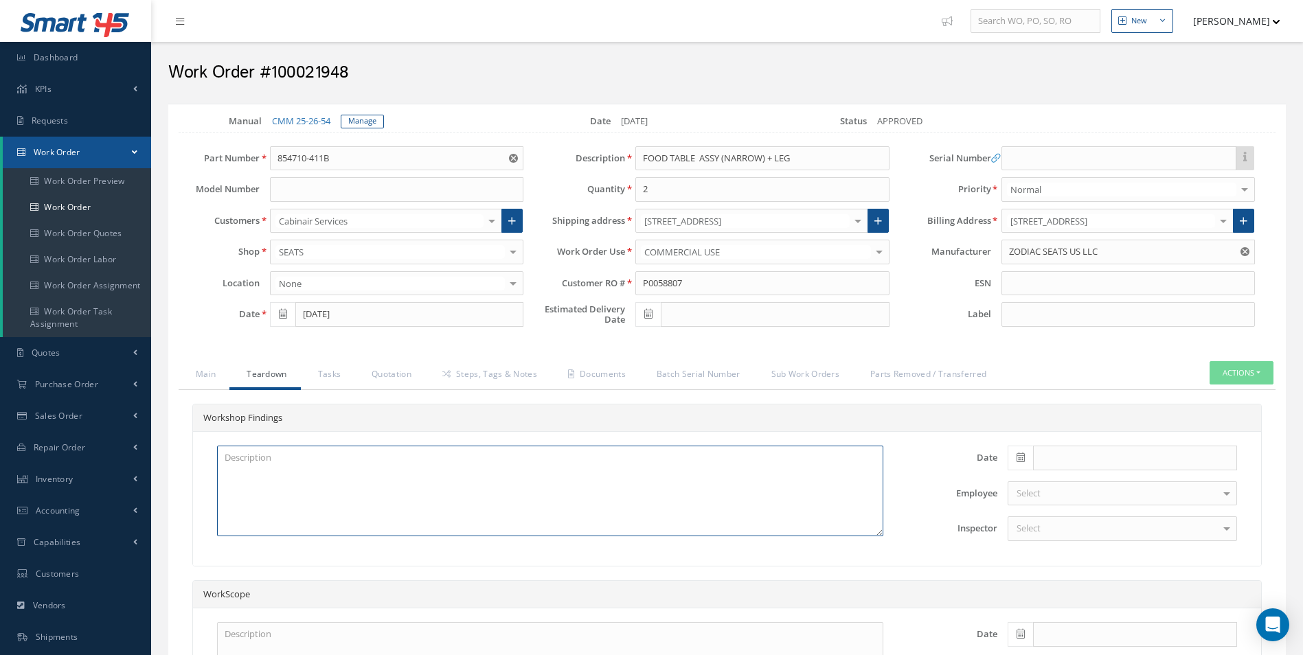
click at [292, 470] on textarea at bounding box center [550, 491] width 666 height 91
paste textarea "INSPECTION AND CLEANED"
type textarea "INSPECTION AND CLEANED"
click at [1025, 453] on span at bounding box center [1020, 458] width 25 height 25
click at [1080, 434] on th "Today" at bounding box center [1080, 437] width 144 height 21
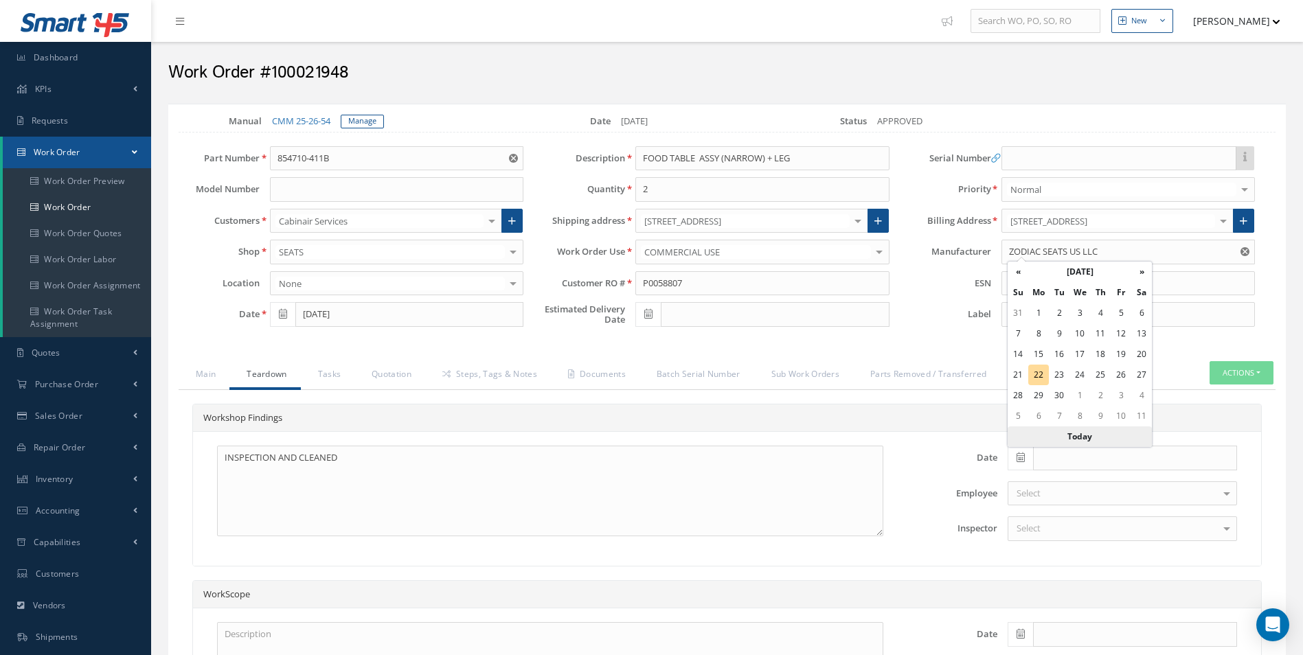
type input "[DATE]"
click at [1062, 536] on div "Select" at bounding box center [1122, 528] width 229 height 25
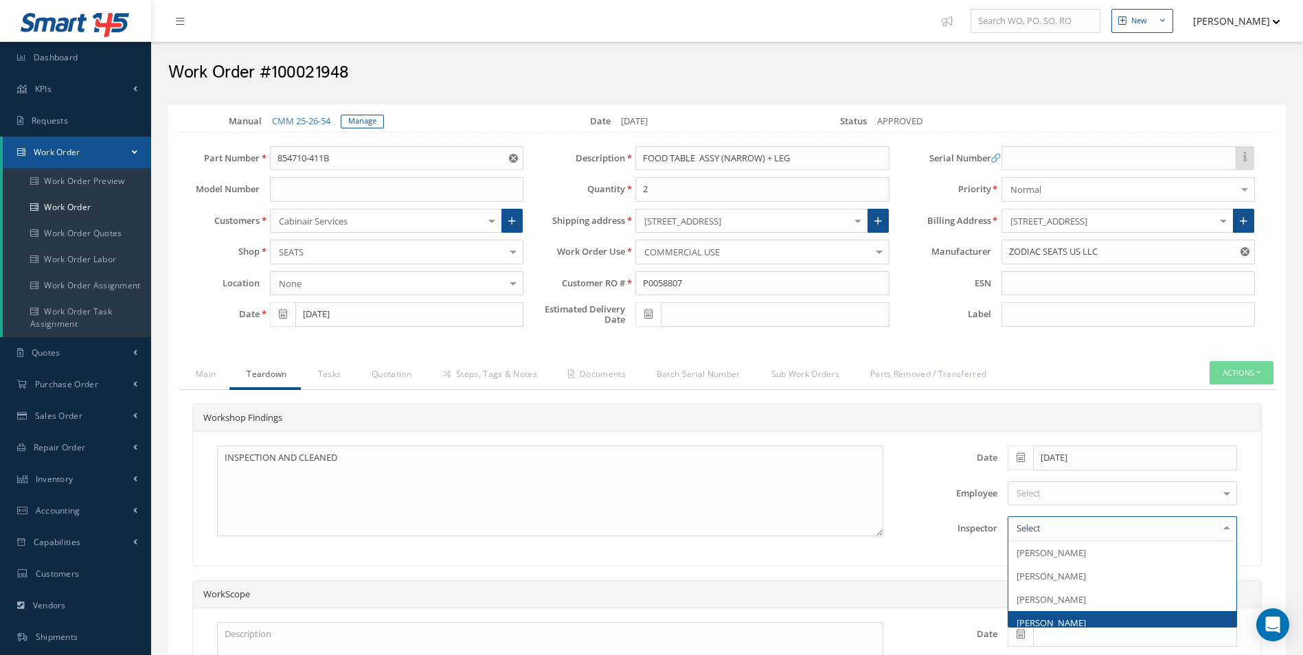
click at [1066, 624] on span "[PERSON_NAME]" at bounding box center [1051, 623] width 69 height 12
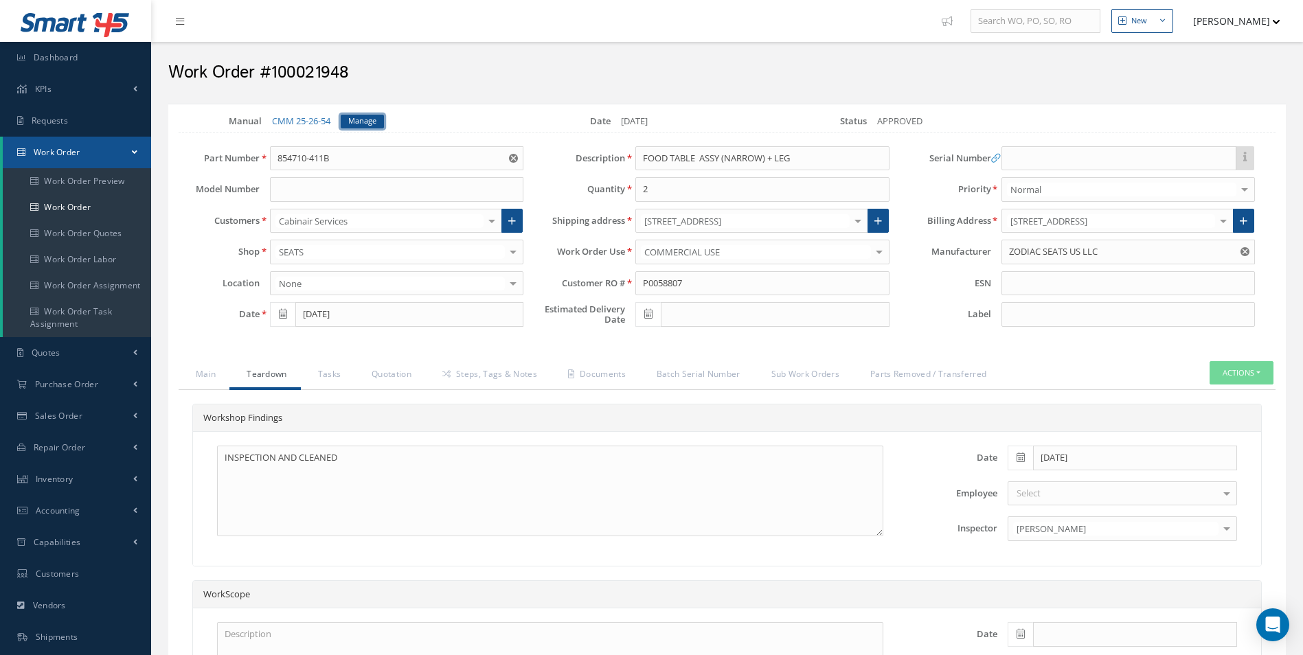
click at [377, 122] on link "Manage" at bounding box center [362, 122] width 43 height 14
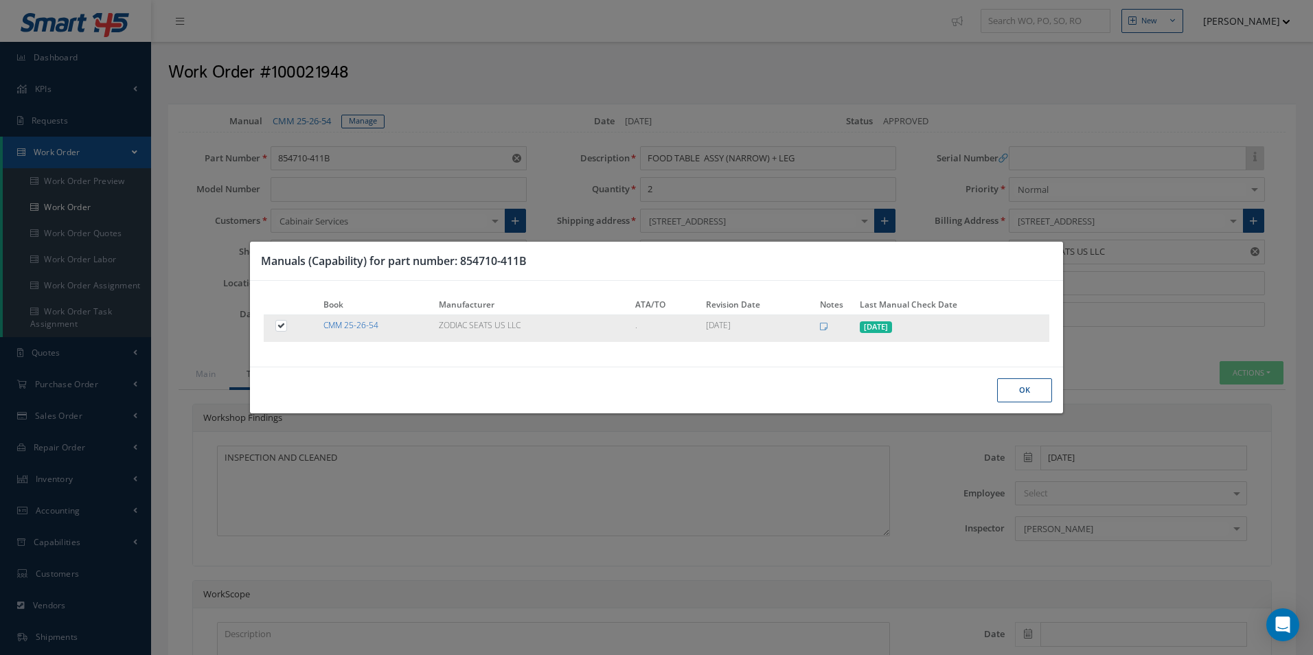
click at [363, 328] on link "CMM 25-26-54" at bounding box center [350, 325] width 55 height 12
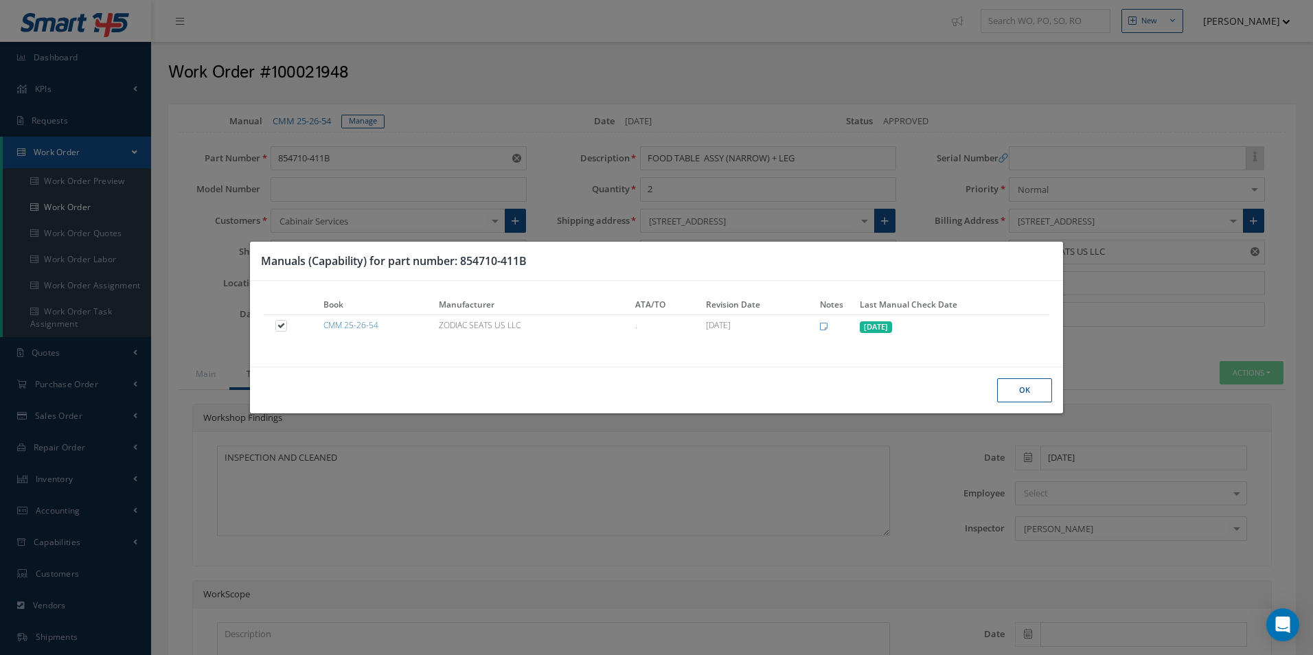
click at [1052, 392] on button "Ok" at bounding box center [1024, 390] width 55 height 24
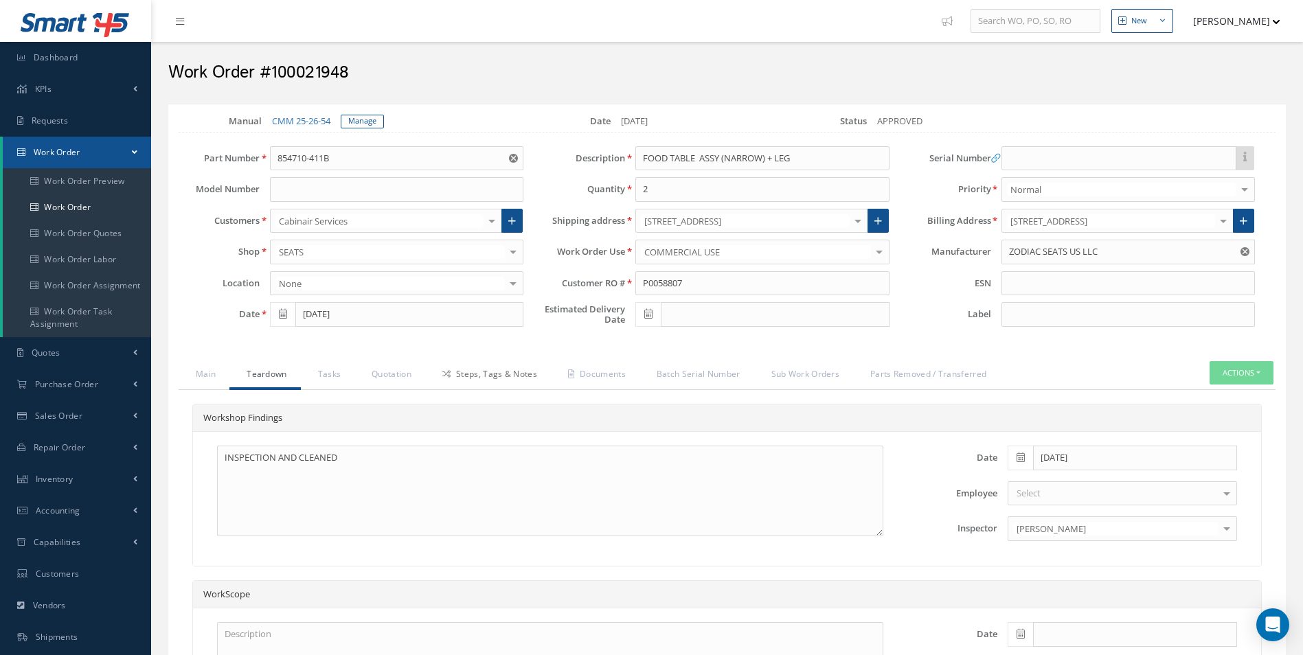
click at [504, 382] on link "Steps, Tags & Notes" at bounding box center [488, 375] width 126 height 29
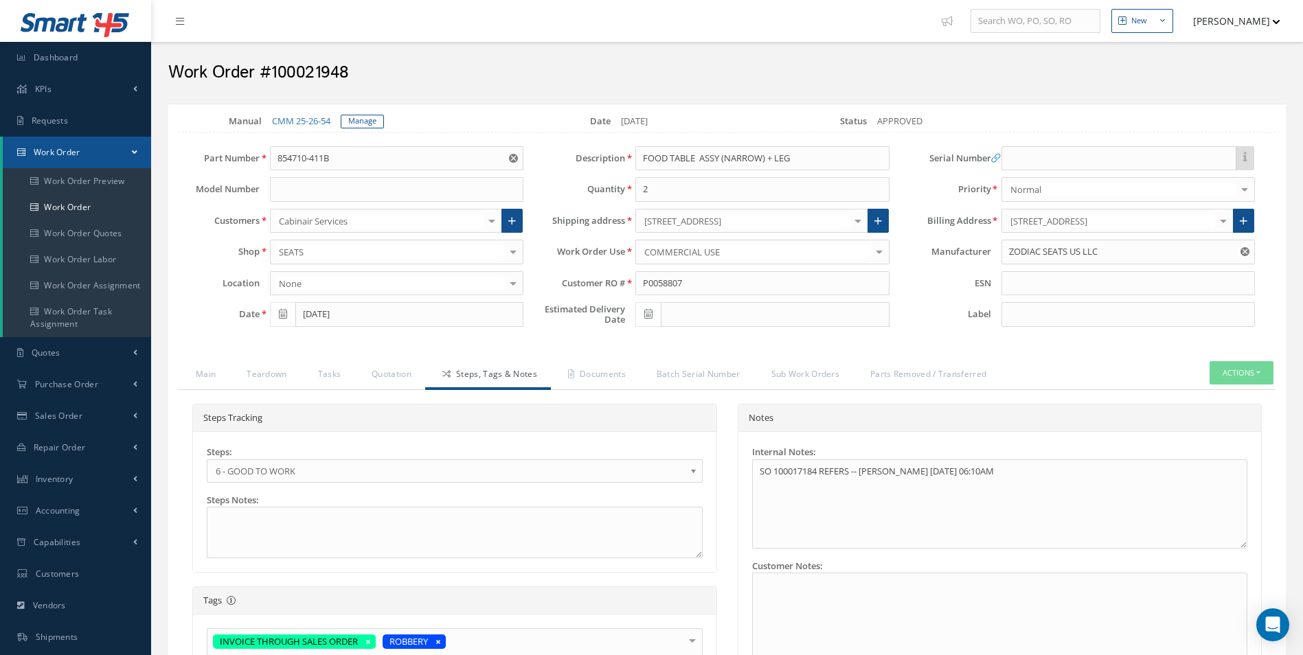
click at [280, 471] on span "6 - GOOD TO WORK" at bounding box center [450, 471] width 469 height 16
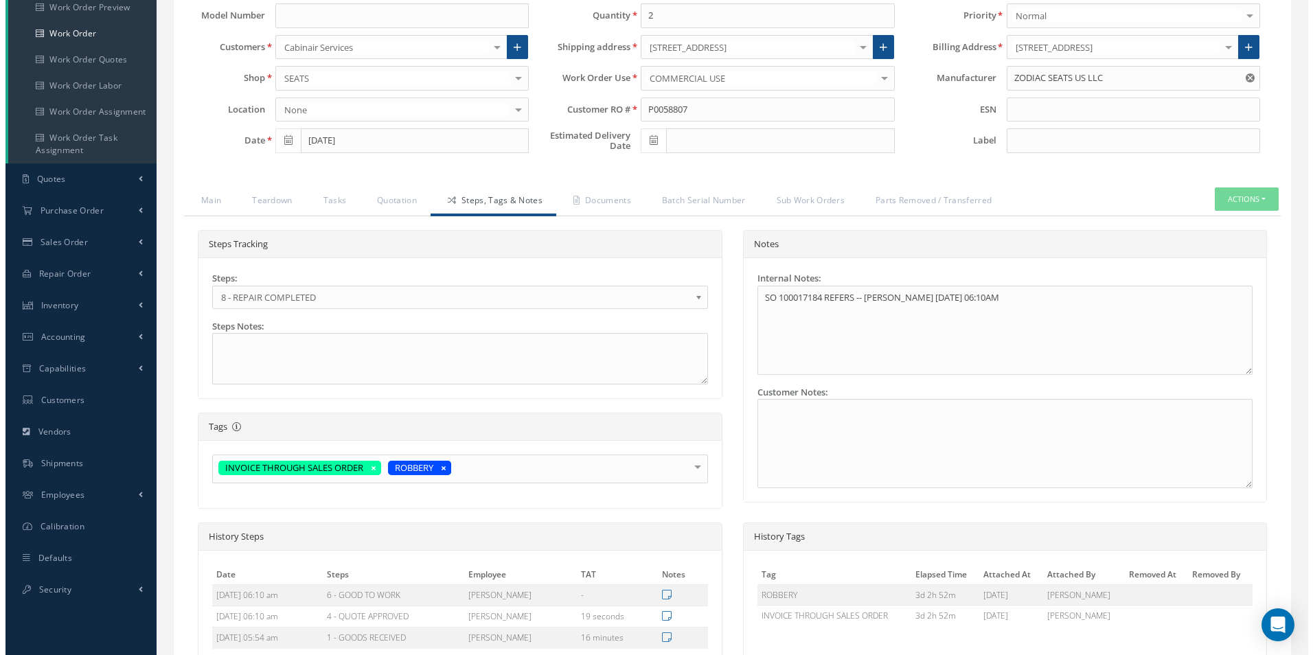
scroll to position [317, 0]
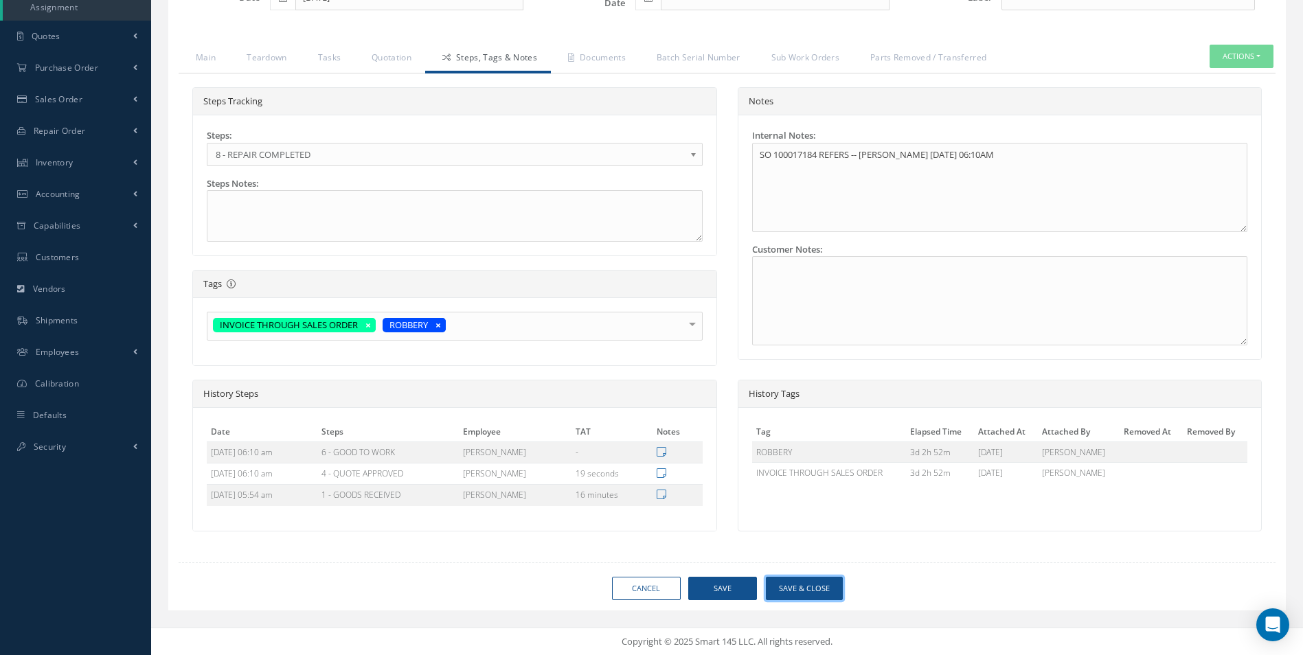
click at [796, 592] on button "Save & Close" at bounding box center [804, 589] width 77 height 24
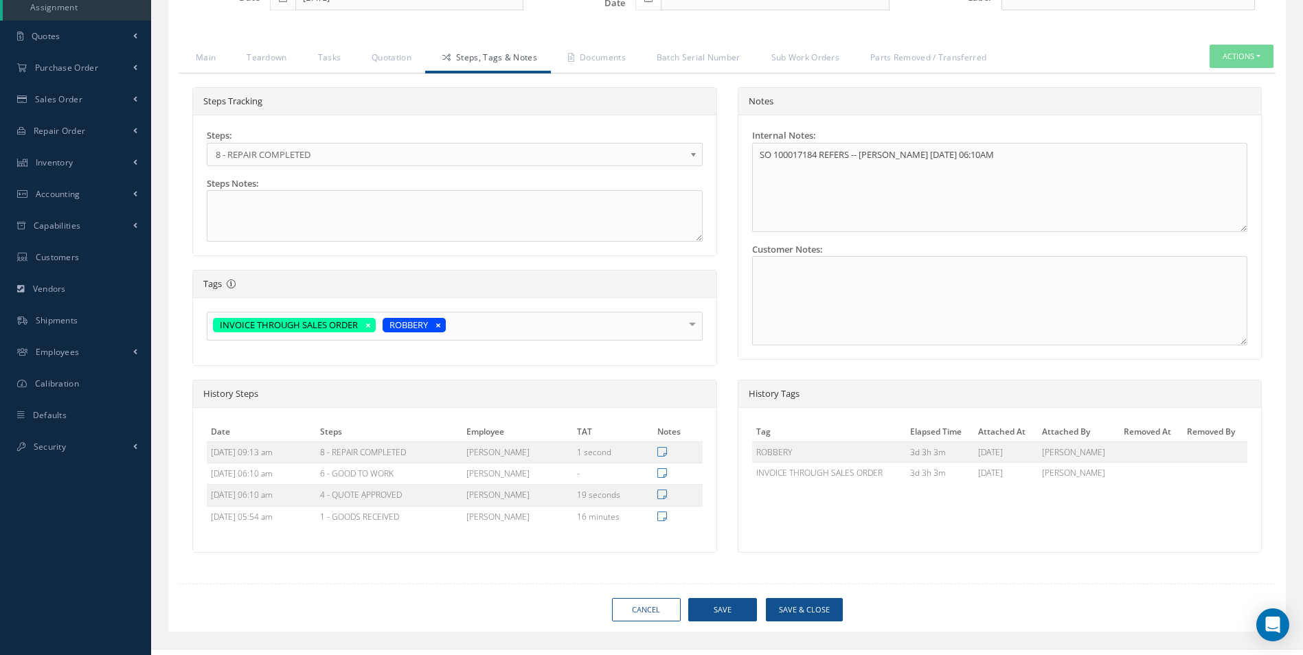
type input "ZODIAC SEATS US LLC"
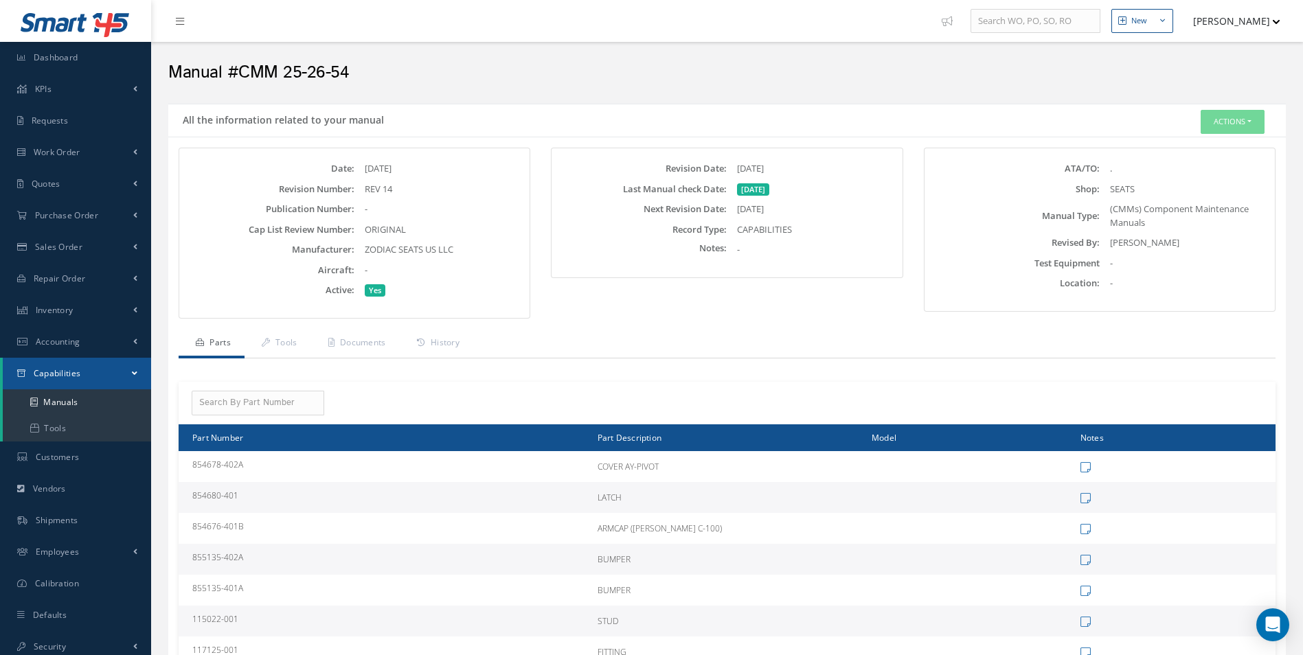
drag, startPoint x: 464, startPoint y: 246, endPoint x: 365, endPoint y: 253, distance: 99.9
click at [365, 253] on div "ZODIAC SEATS US LLC" at bounding box center [440, 250] width 172 height 14
copy span "ZODIAC SEATS US LLC"
click at [443, 206] on div "-" at bounding box center [440, 210] width 172 height 14
click at [354, 75] on h2 "Manual #CMM 25-26-54" at bounding box center [726, 73] width 1117 height 21
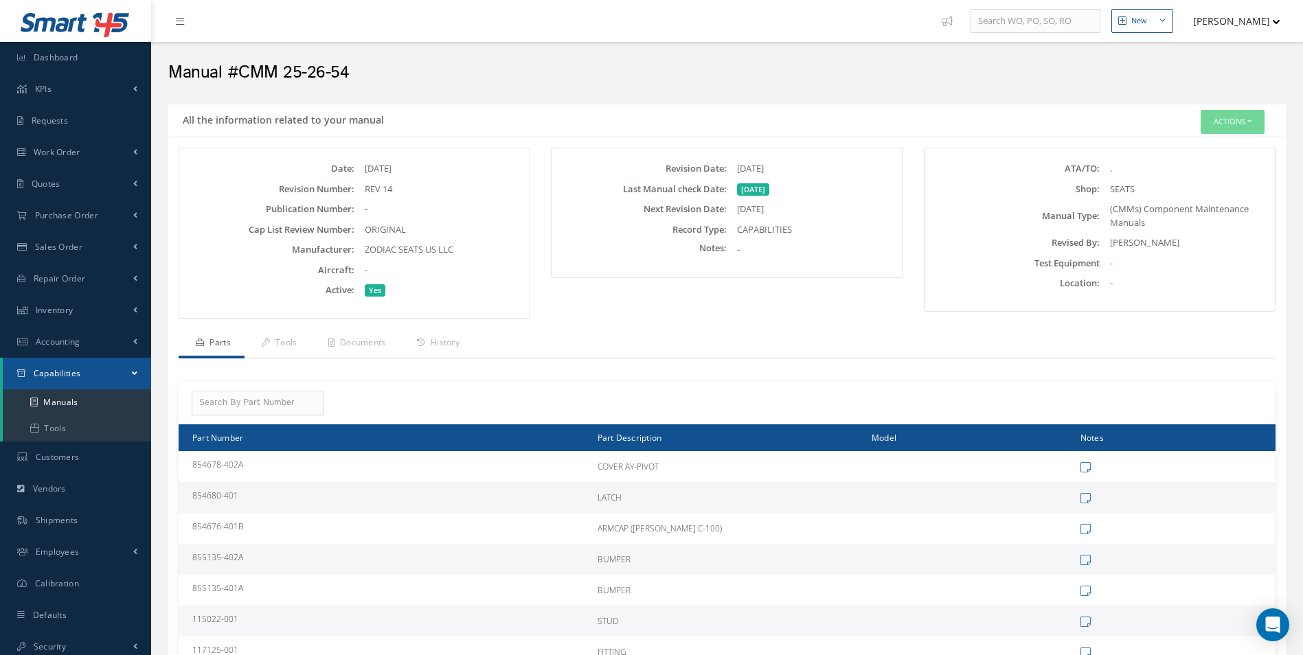
drag, startPoint x: 362, startPoint y: 70, endPoint x: 240, endPoint y: 67, distance: 121.6
click at [240, 67] on h2 "Manual #CMM 25-26-54" at bounding box center [726, 73] width 1117 height 21
copy h2 "CMM 25-26-54"
click at [484, 198] on div "Date: 09/23/2024 Revision Number: REV 14 Publication Number: - Cap List Review …" at bounding box center [354, 229] width 323 height 135
drag, startPoint x: 814, startPoint y: 170, endPoint x: 657, endPoint y: 171, distance: 157.3
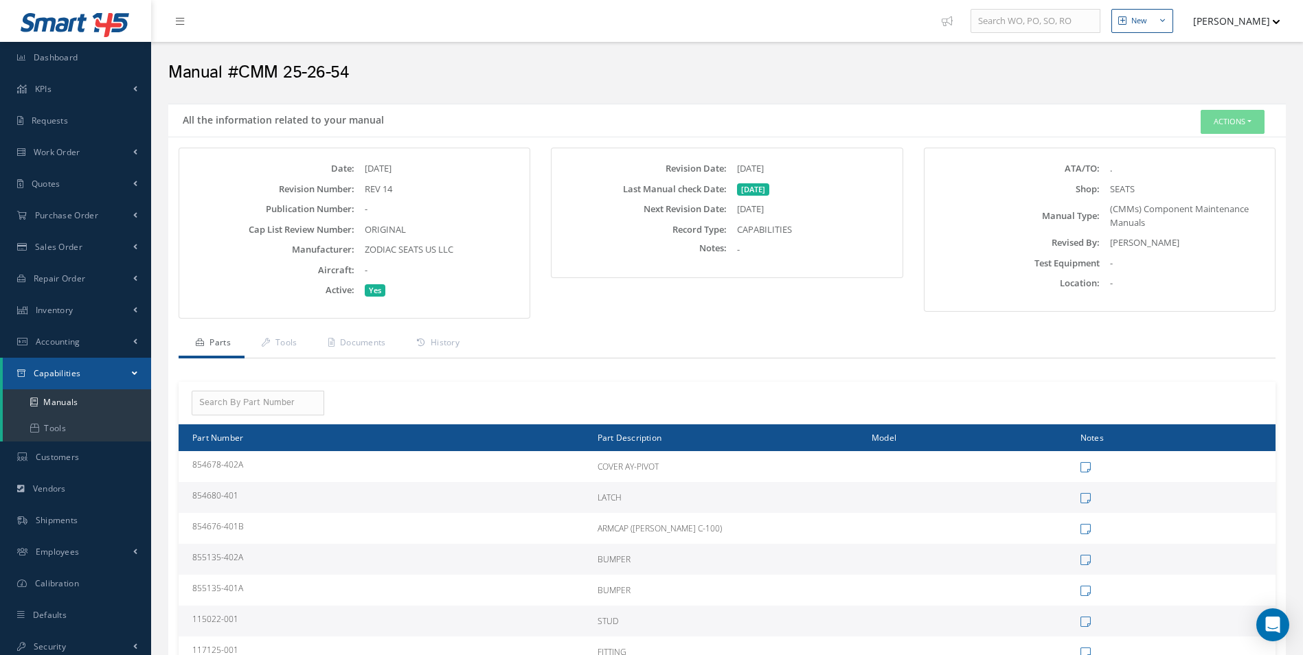
click at [657, 171] on div "Revision Date: 03/03/2017" at bounding box center [726, 169] width 343 height 14
copy div "Revision Date: 03/03/2017"
drag, startPoint x: 544, startPoint y: 172, endPoint x: 497, endPoint y: 174, distance: 47.5
click at [544, 172] on div "Revision Date: 03/03/2017 Last Manual check Date: 07/15/2026 Next Revision Date…" at bounding box center [727, 233] width 372 height 171
drag, startPoint x: 445, startPoint y: 188, endPoint x: 367, endPoint y: 186, distance: 77.6
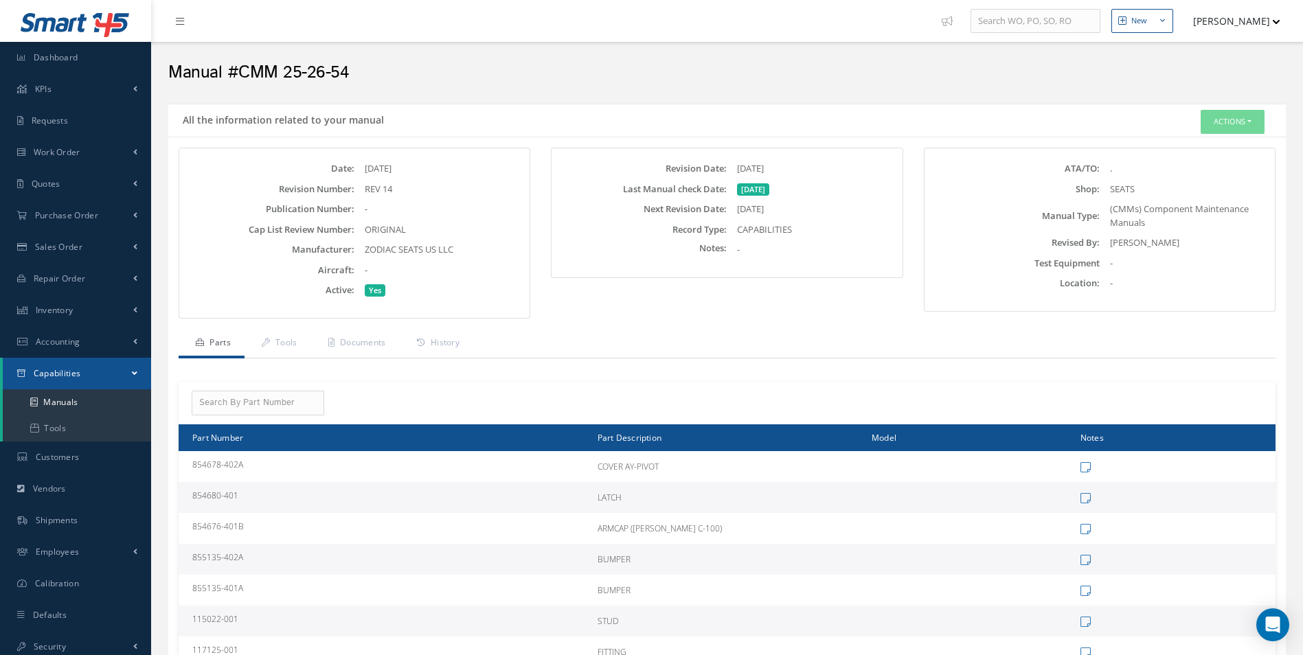
click at [367, 186] on div "REV 14" at bounding box center [440, 190] width 172 height 14
copy div "REV 14"
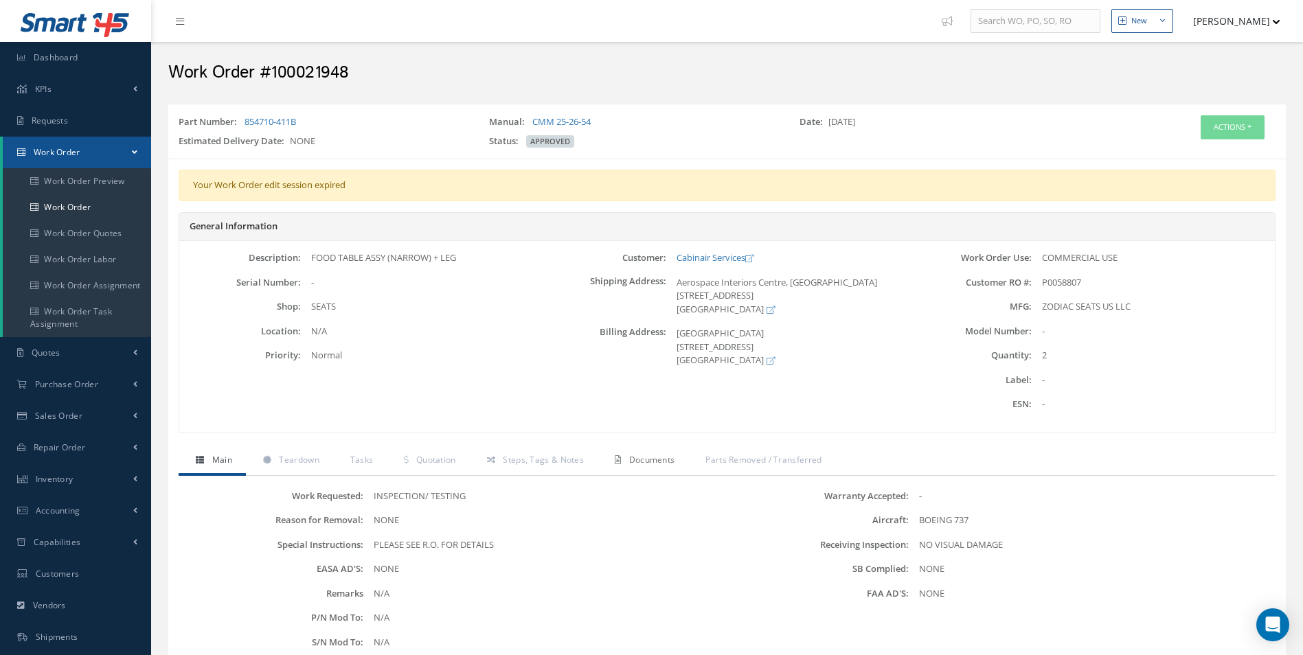
click at [668, 465] on span "Documents" at bounding box center [652, 460] width 46 height 12
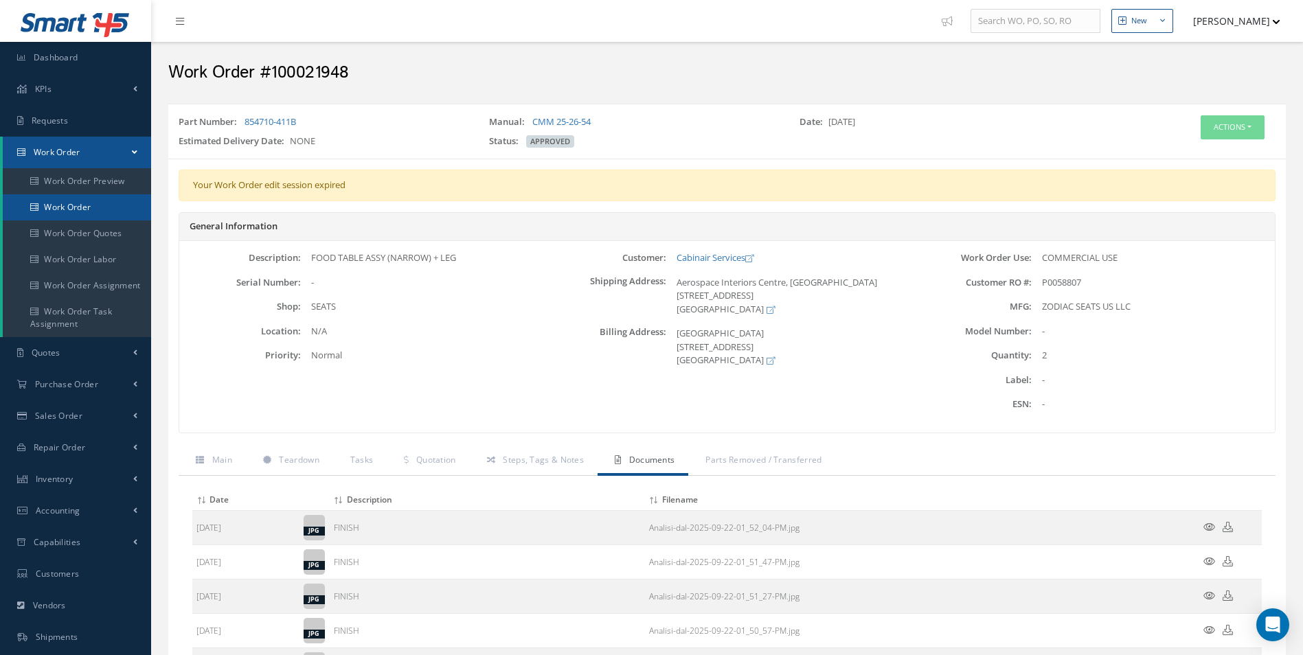
click at [58, 202] on link "Work Order" at bounding box center [77, 207] width 148 height 26
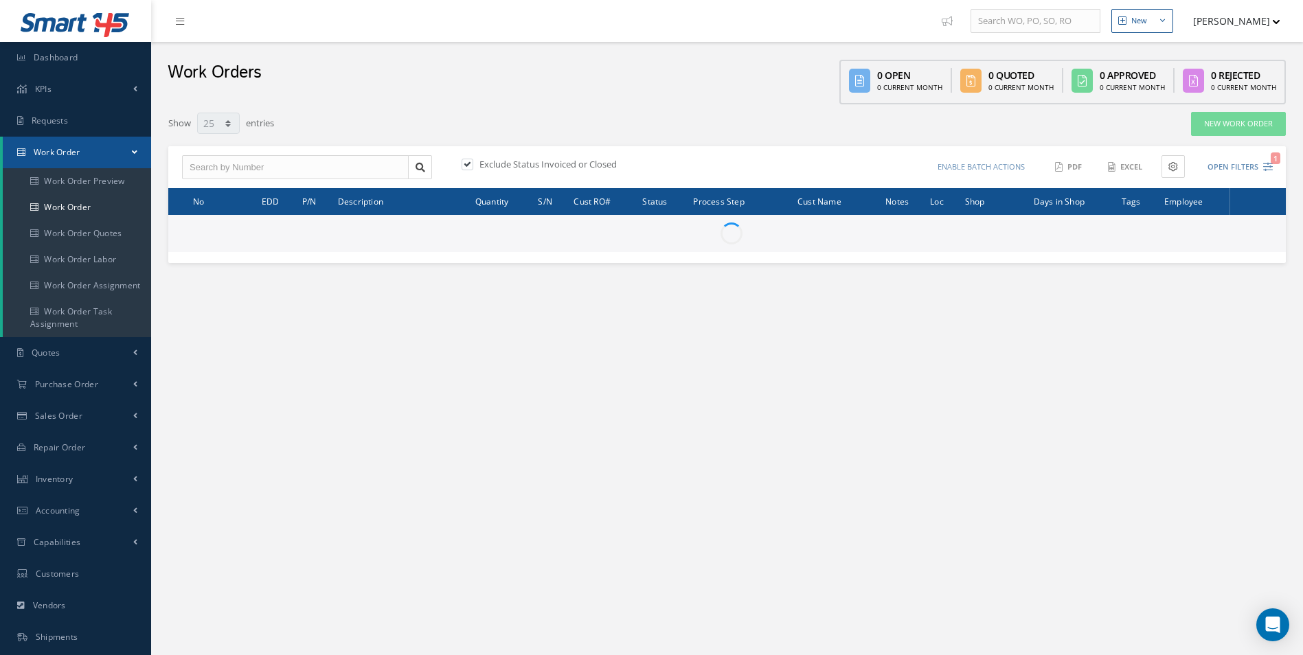
select select "25"
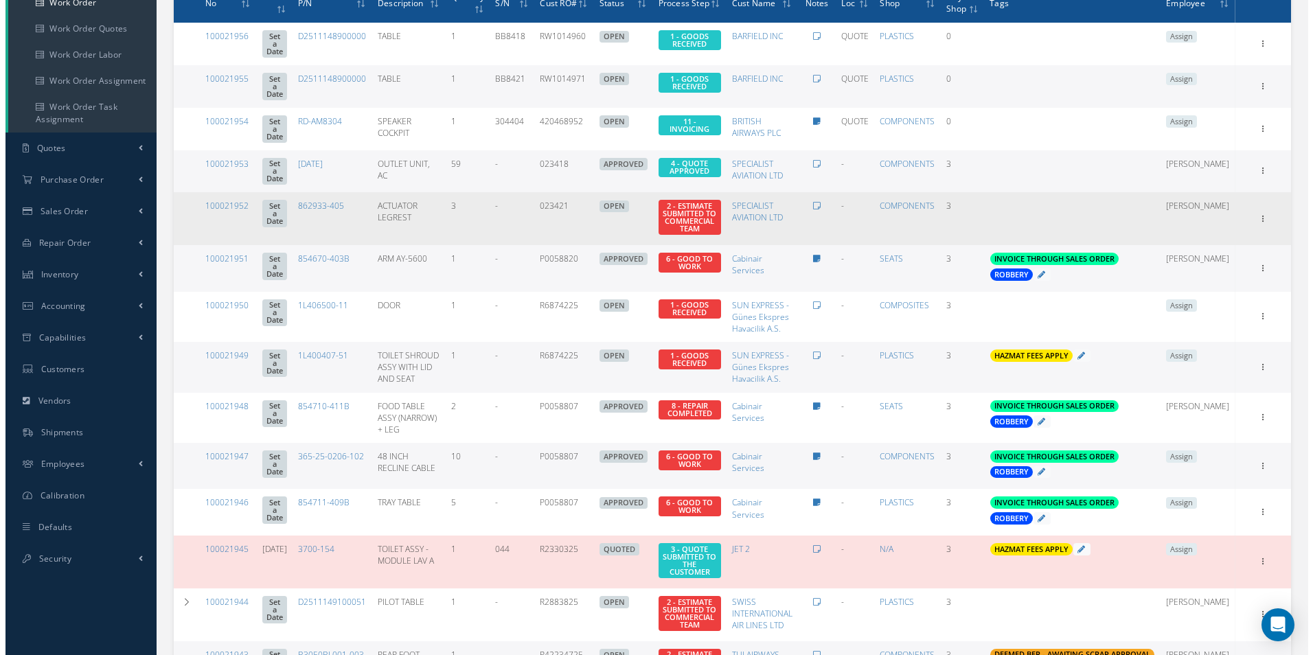
scroll to position [206, 0]
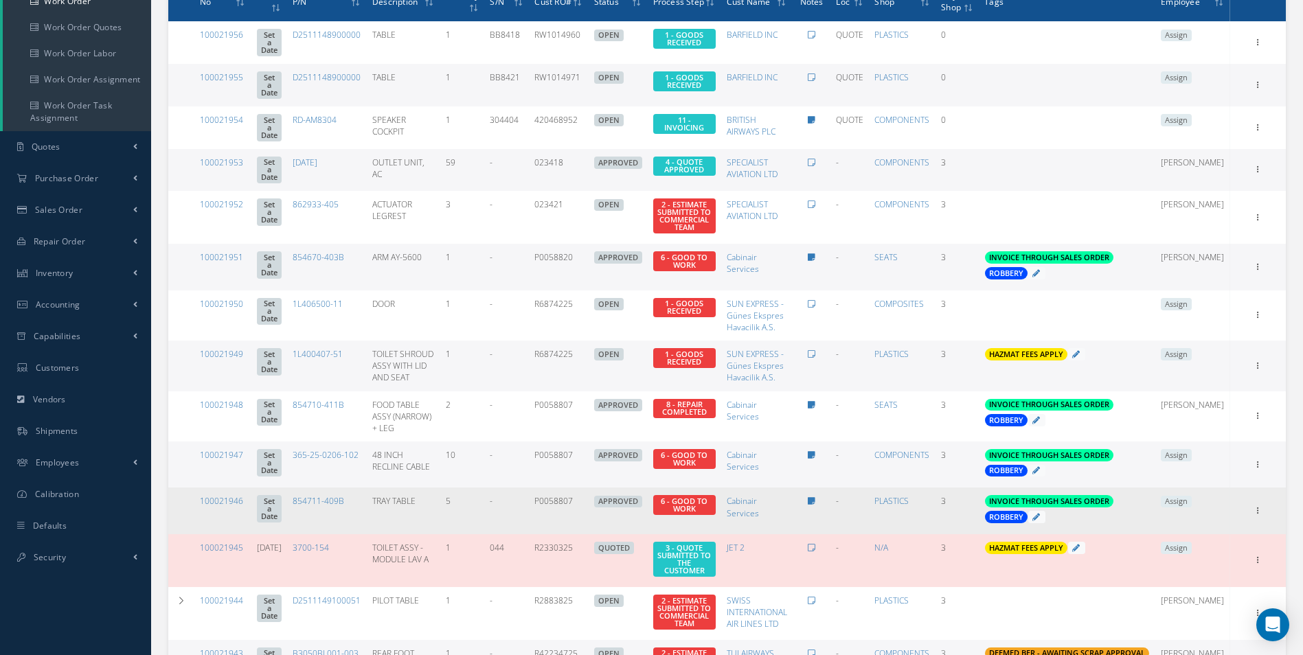
click at [1192, 496] on span "Assign" at bounding box center [1176, 502] width 31 height 12
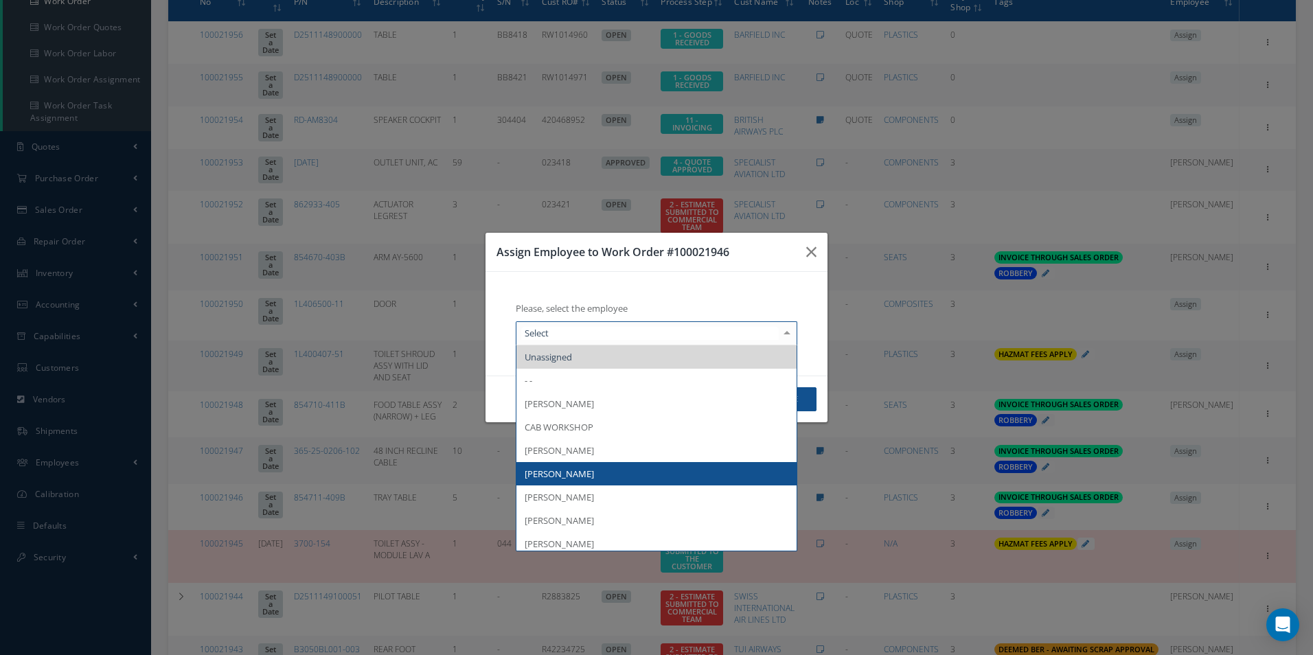
click at [575, 466] on span "[PERSON_NAME]" at bounding box center [656, 473] width 280 height 23
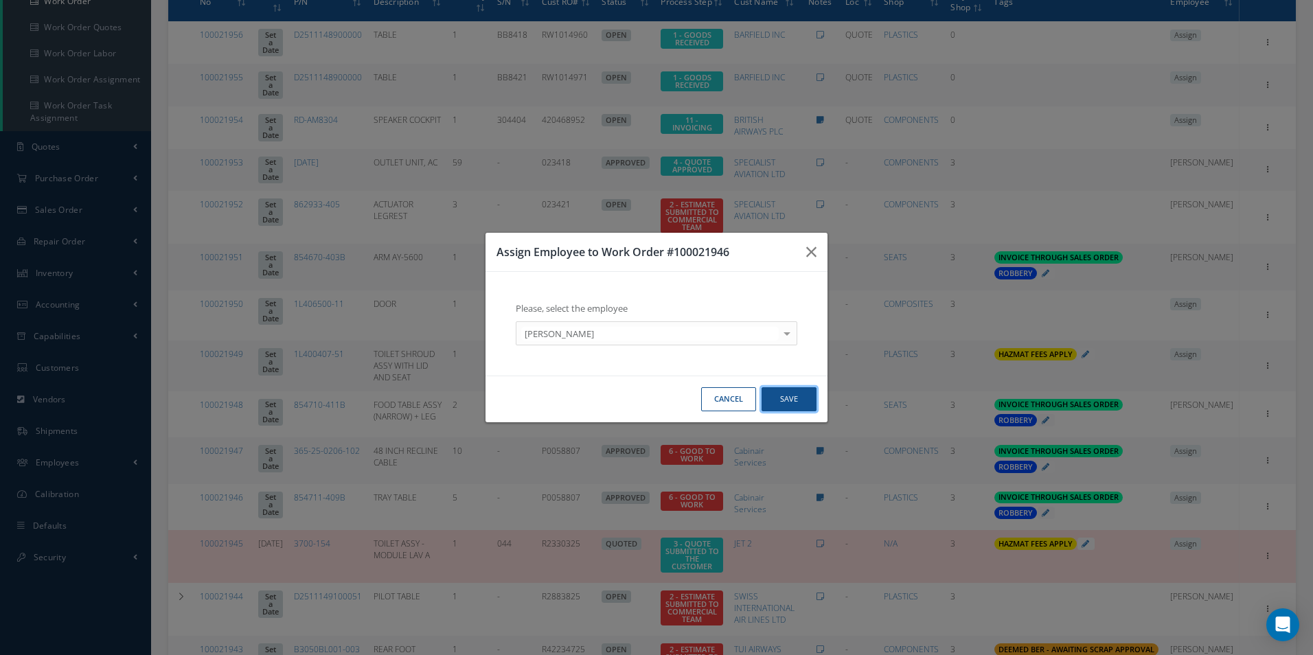
click at [788, 393] on button "Save" at bounding box center [789, 399] width 55 height 24
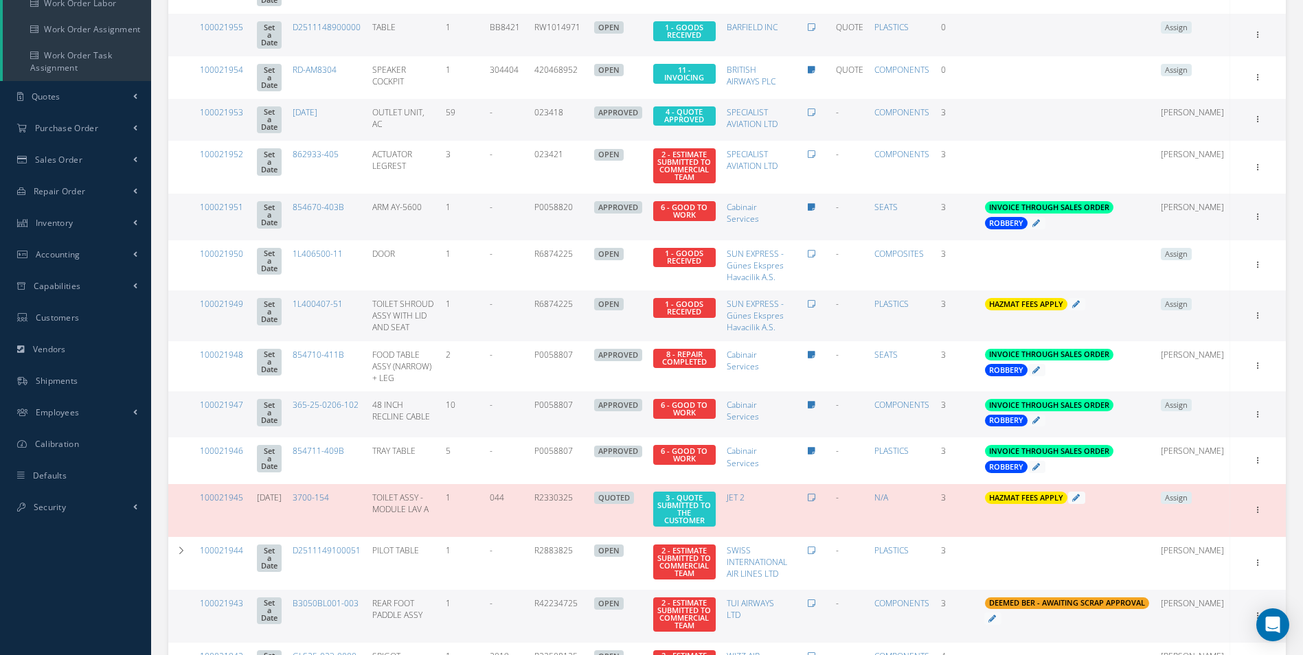
scroll to position [262, 0]
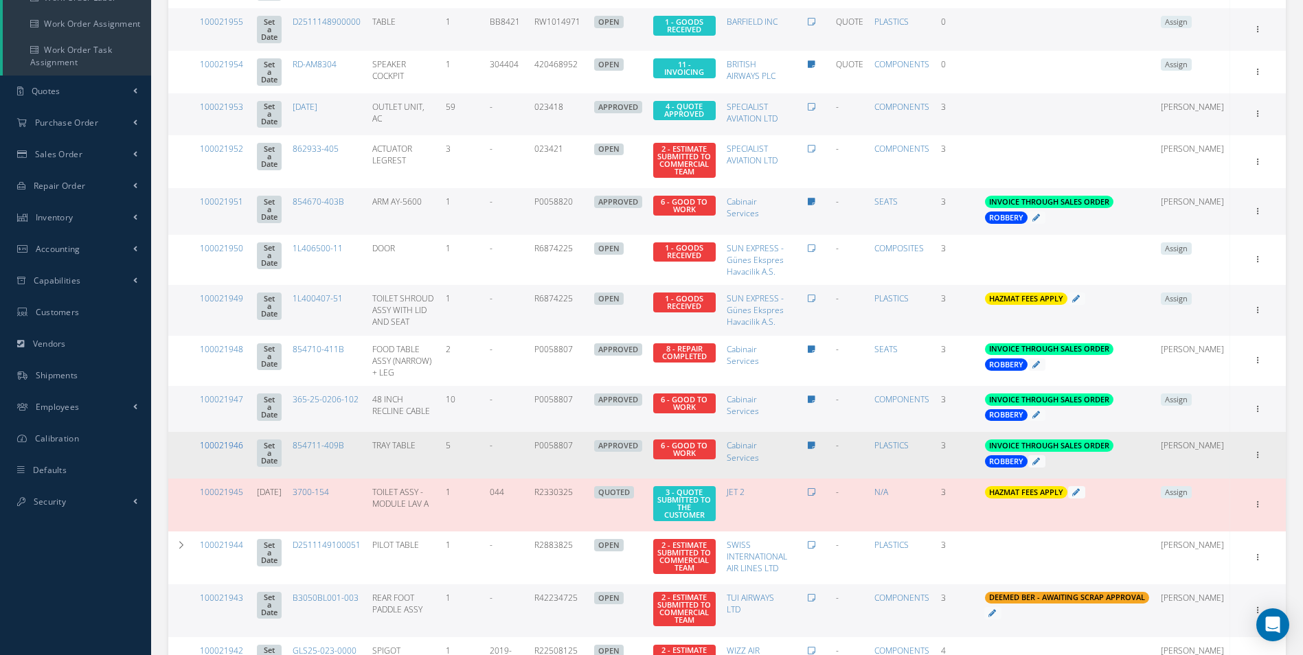
click at [229, 440] on link "100021946" at bounding box center [221, 446] width 43 height 12
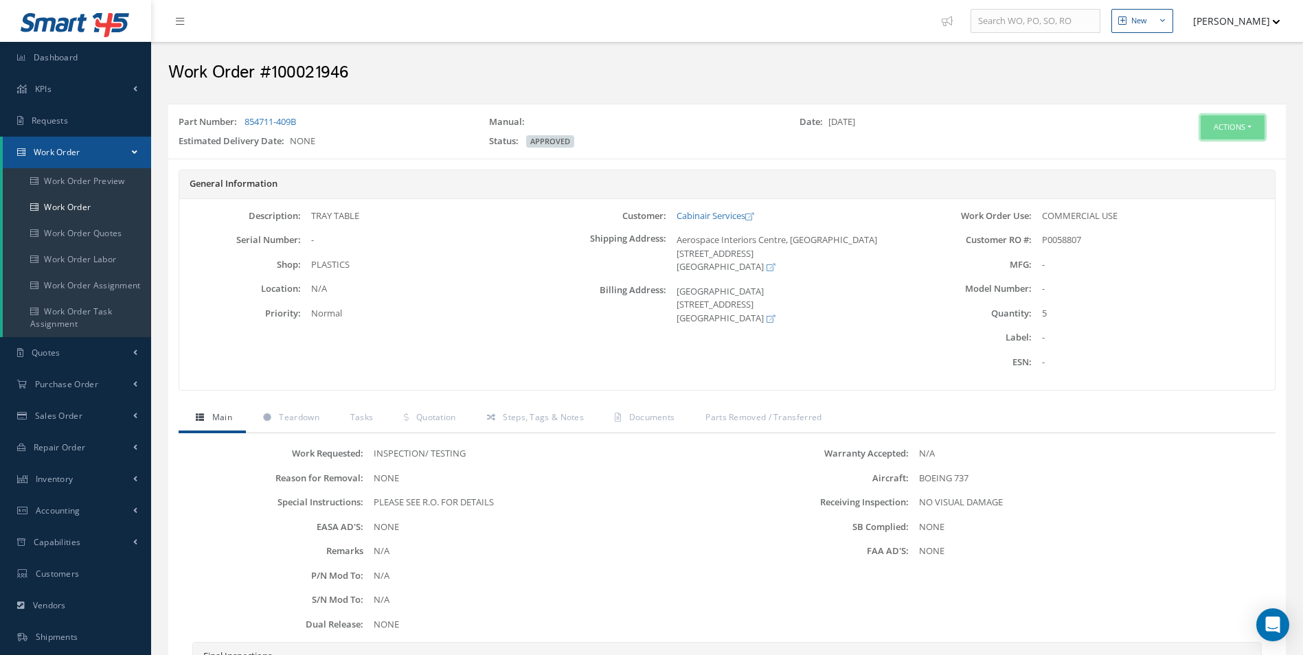
click at [1230, 138] on button "Actions" at bounding box center [1233, 127] width 64 height 24
click at [332, 68] on h2 "Work Order #100021946" at bounding box center [726, 73] width 1117 height 21
copy h2 "100021946"
drag, startPoint x: 310, startPoint y: 121, endPoint x: 245, endPoint y: 120, distance: 65.9
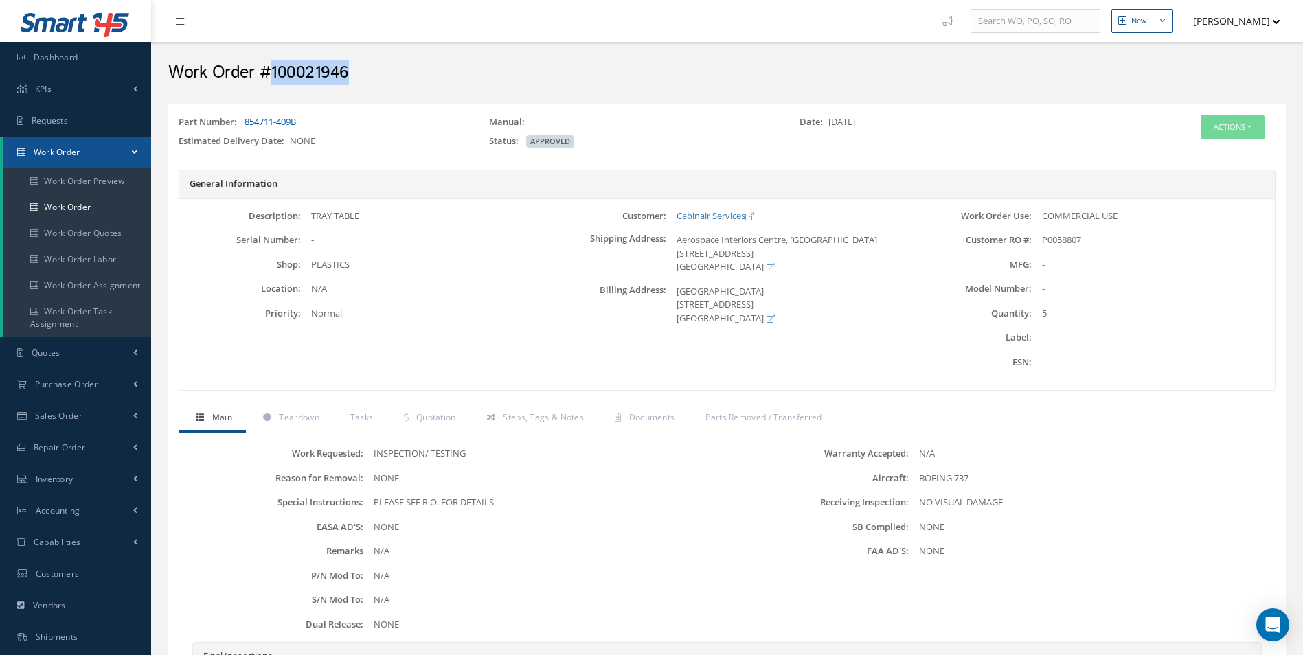
click at [245, 120] on div "Part Number: 854711-409B" at bounding box center [323, 124] width 310 height 19
copy link "854711-409B"
drag, startPoint x: 393, startPoint y: 241, endPoint x: 396, endPoint y: 223, distance: 18.1
click at [393, 241] on div "-" at bounding box center [422, 241] width 243 height 14
drag, startPoint x: 388, startPoint y: 219, endPoint x: 306, endPoint y: 218, distance: 81.7
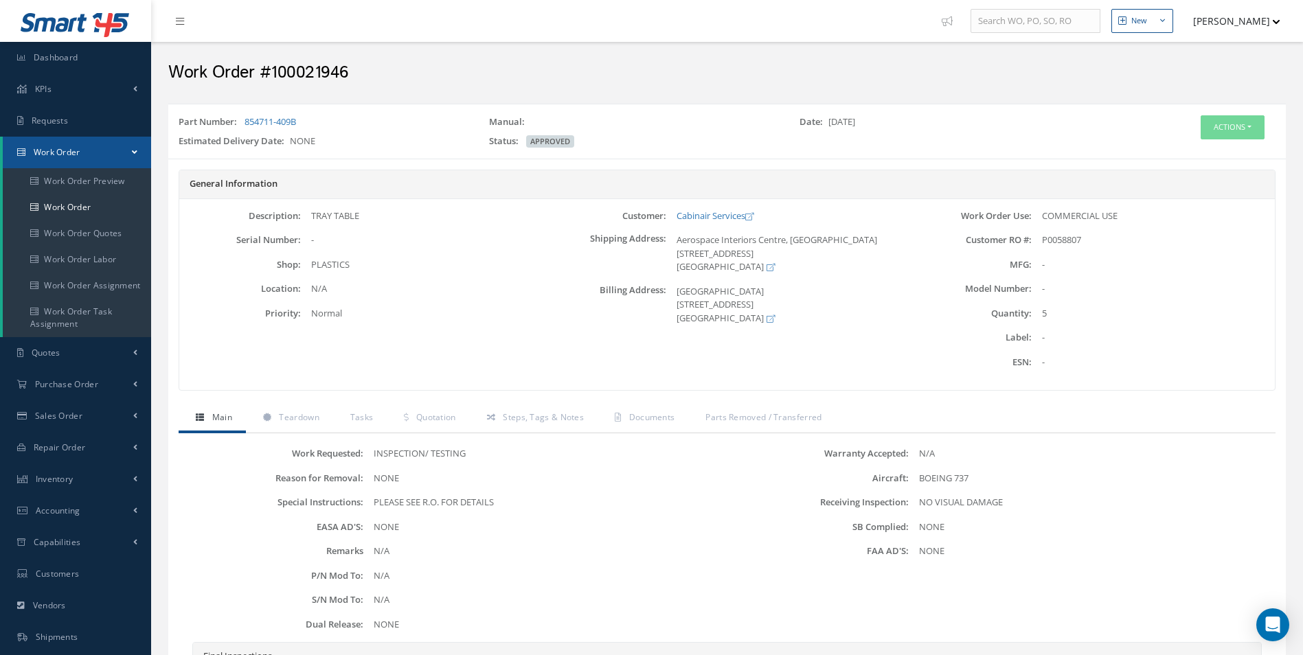
click at [306, 218] on div "TRAY TABLE" at bounding box center [422, 216] width 243 height 14
copy div "TRAY TABLE"
click at [84, 207] on link "Work Order" at bounding box center [77, 207] width 148 height 26
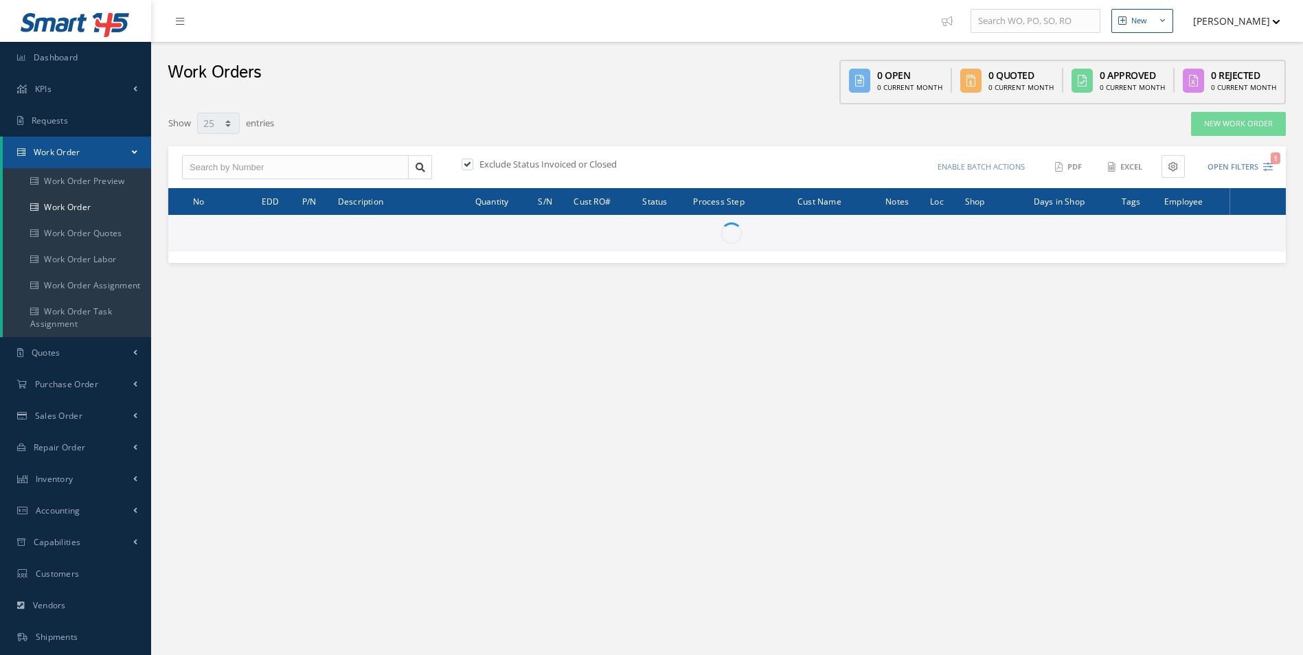
select select "25"
